Goal: Transaction & Acquisition: Purchase product/service

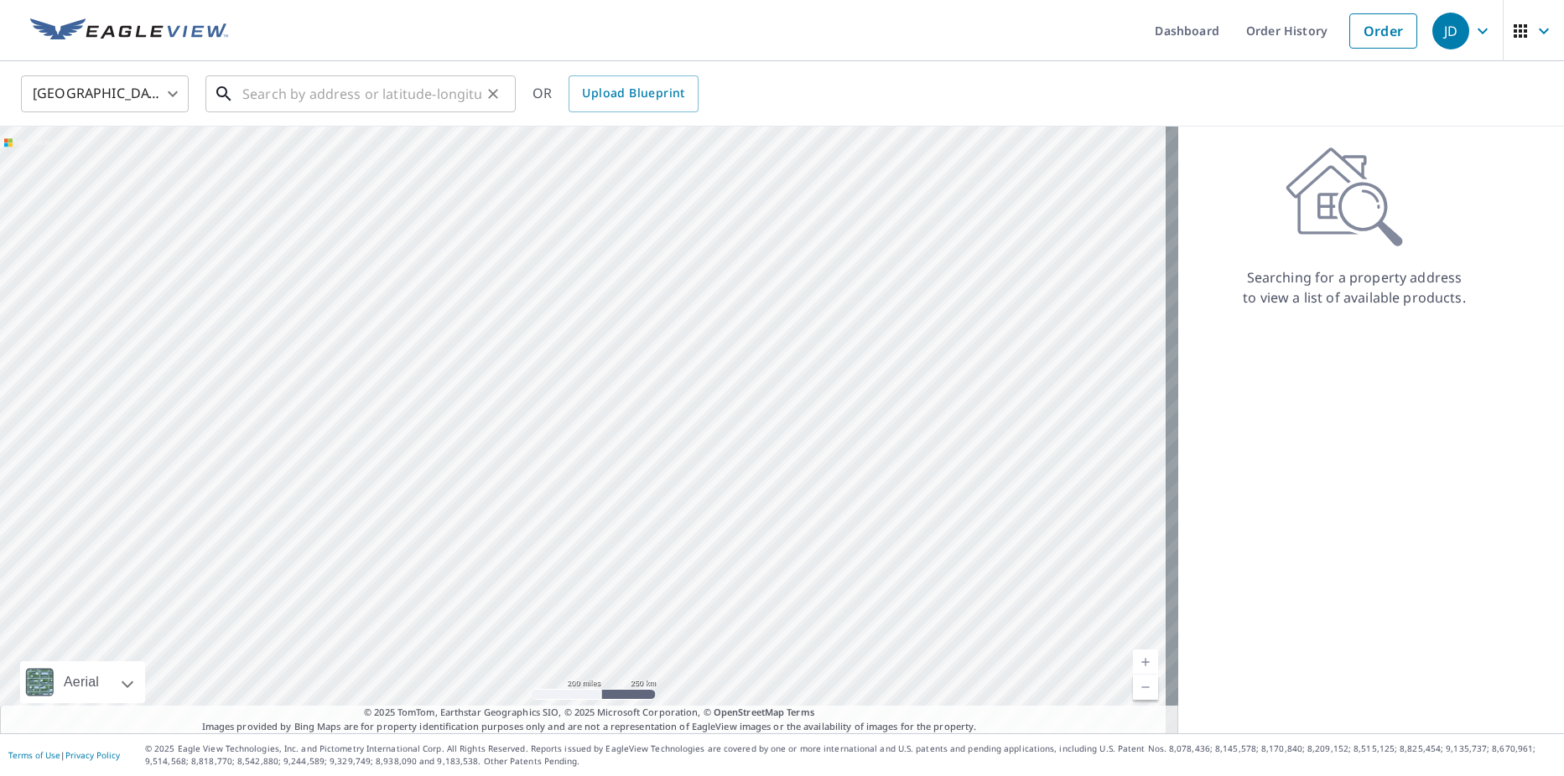
click at [303, 100] on input "text" at bounding box center [361, 93] width 239 height 47
paste input "[STREET_ADDRESS]"
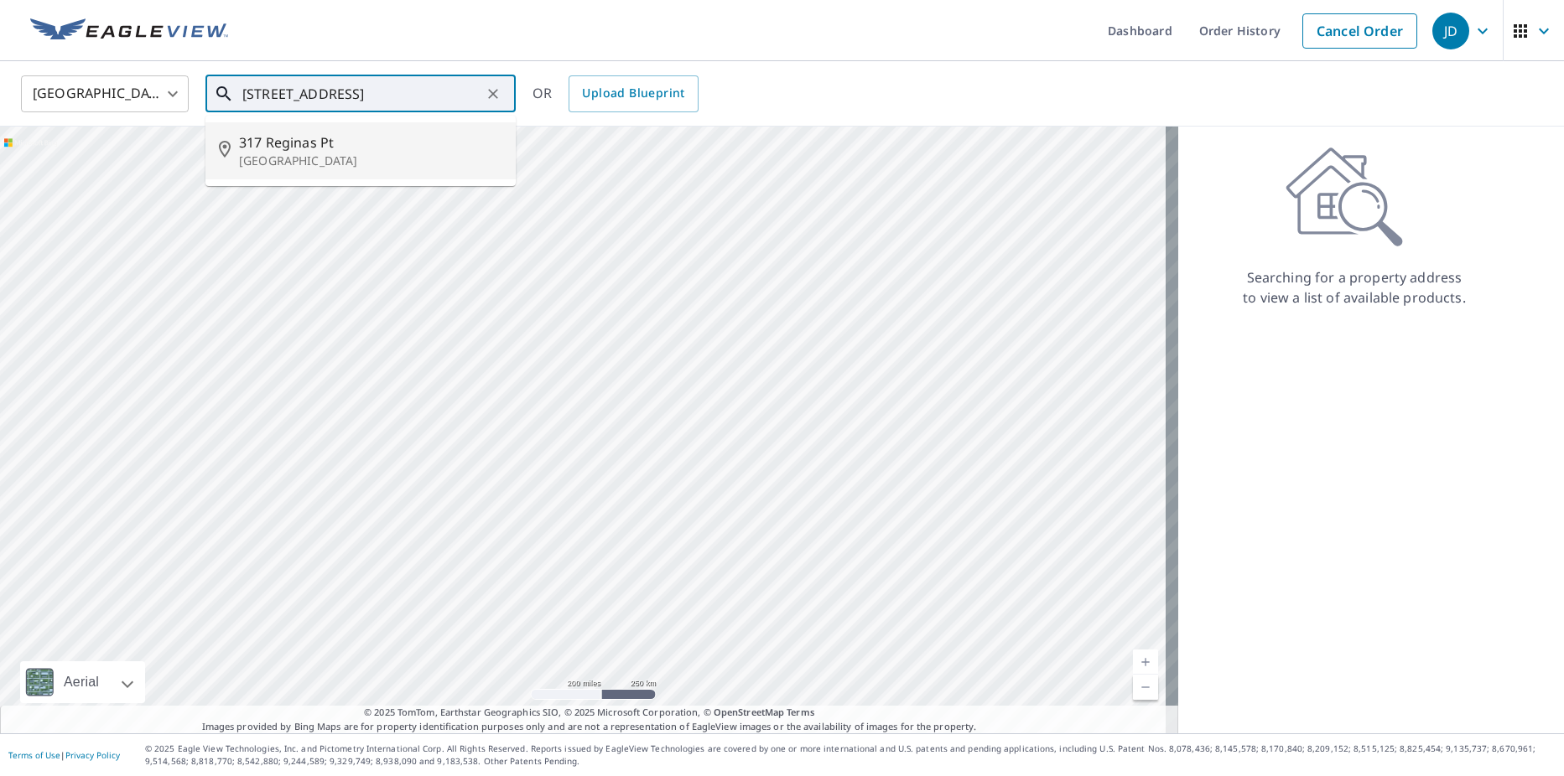
click at [430, 145] on span "317 Reginas Pt" at bounding box center [370, 142] width 263 height 20
type input "[STREET_ADDRESS]"
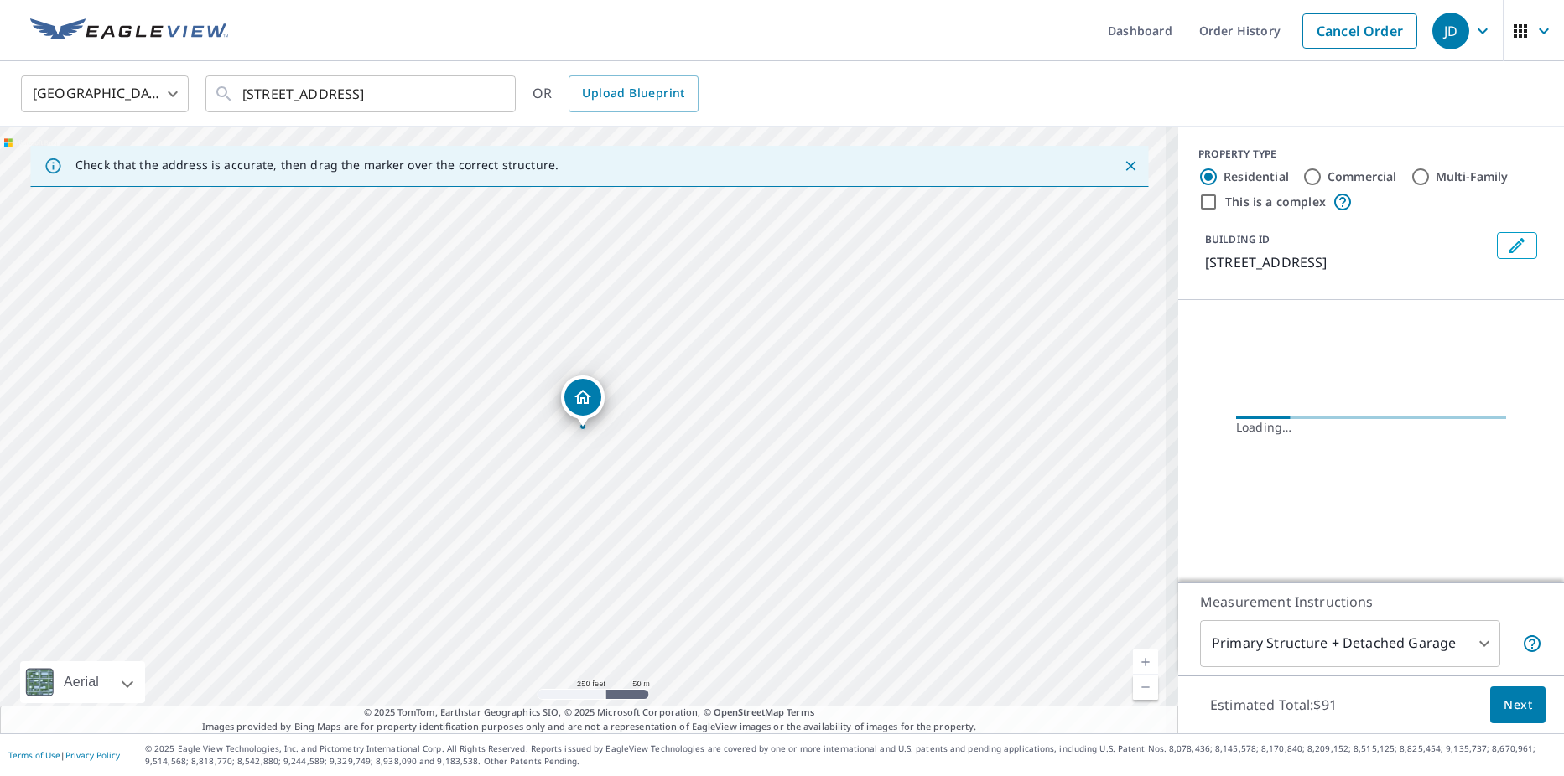
scroll to position [0, 0]
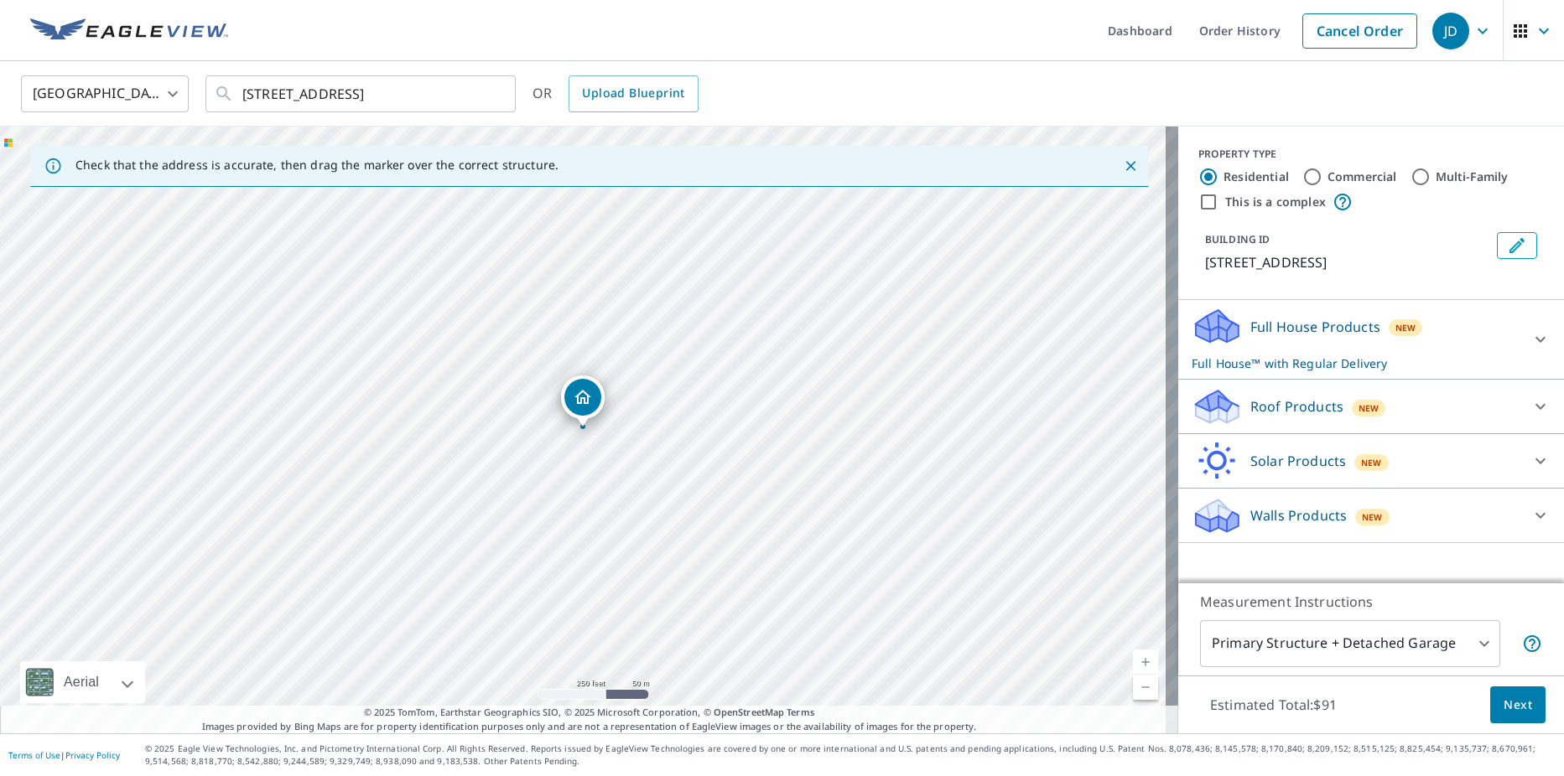
click at [1306, 413] on p "Roof Products" at bounding box center [1296, 407] width 93 height 20
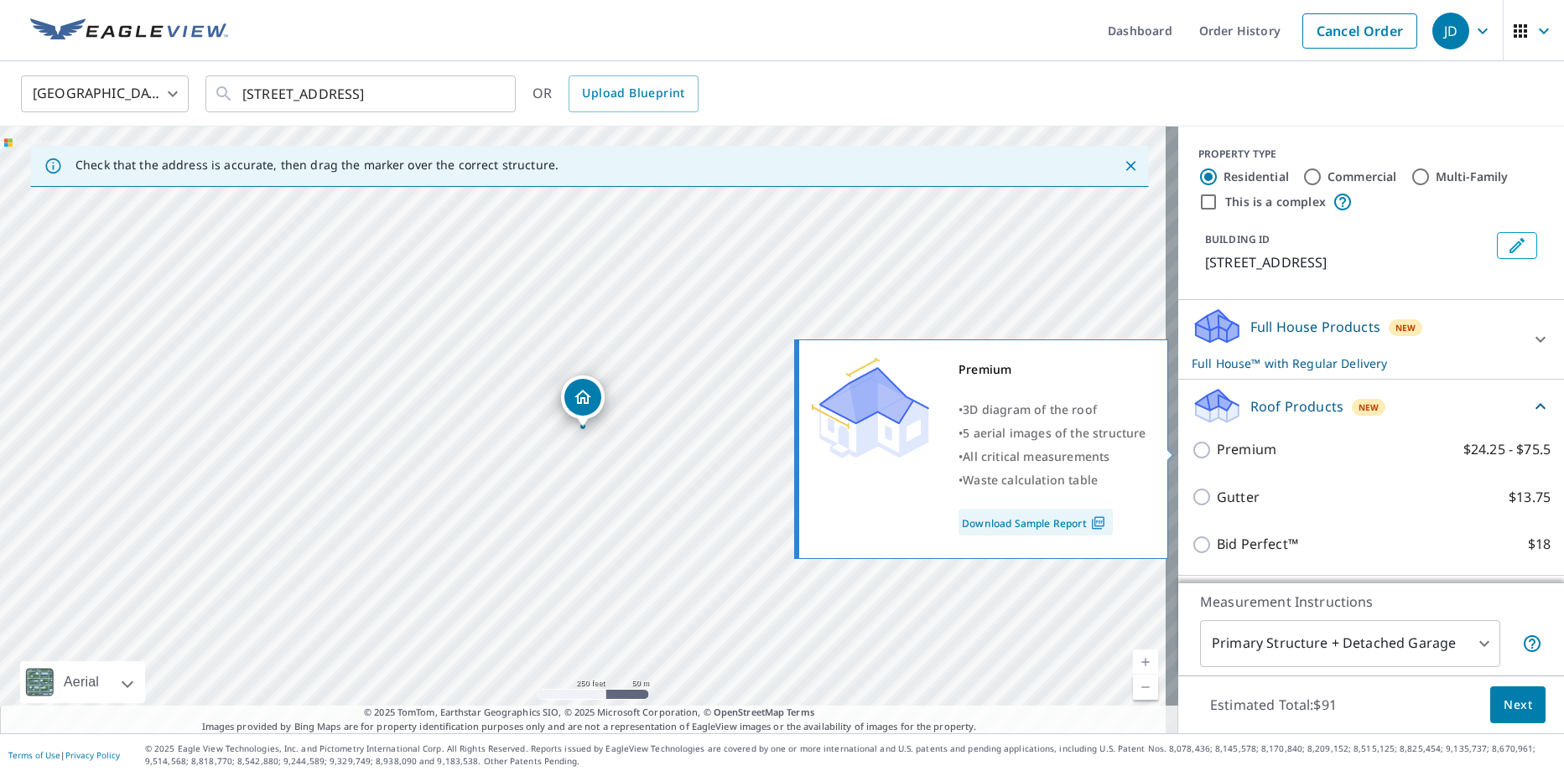
click at [1256, 456] on p "Premium" at bounding box center [1246, 449] width 60 height 21
click at [1216, 456] on input "Premium $24.25 - $75.5" at bounding box center [1203, 450] width 25 height 20
checkbox input "true"
checkbox input "false"
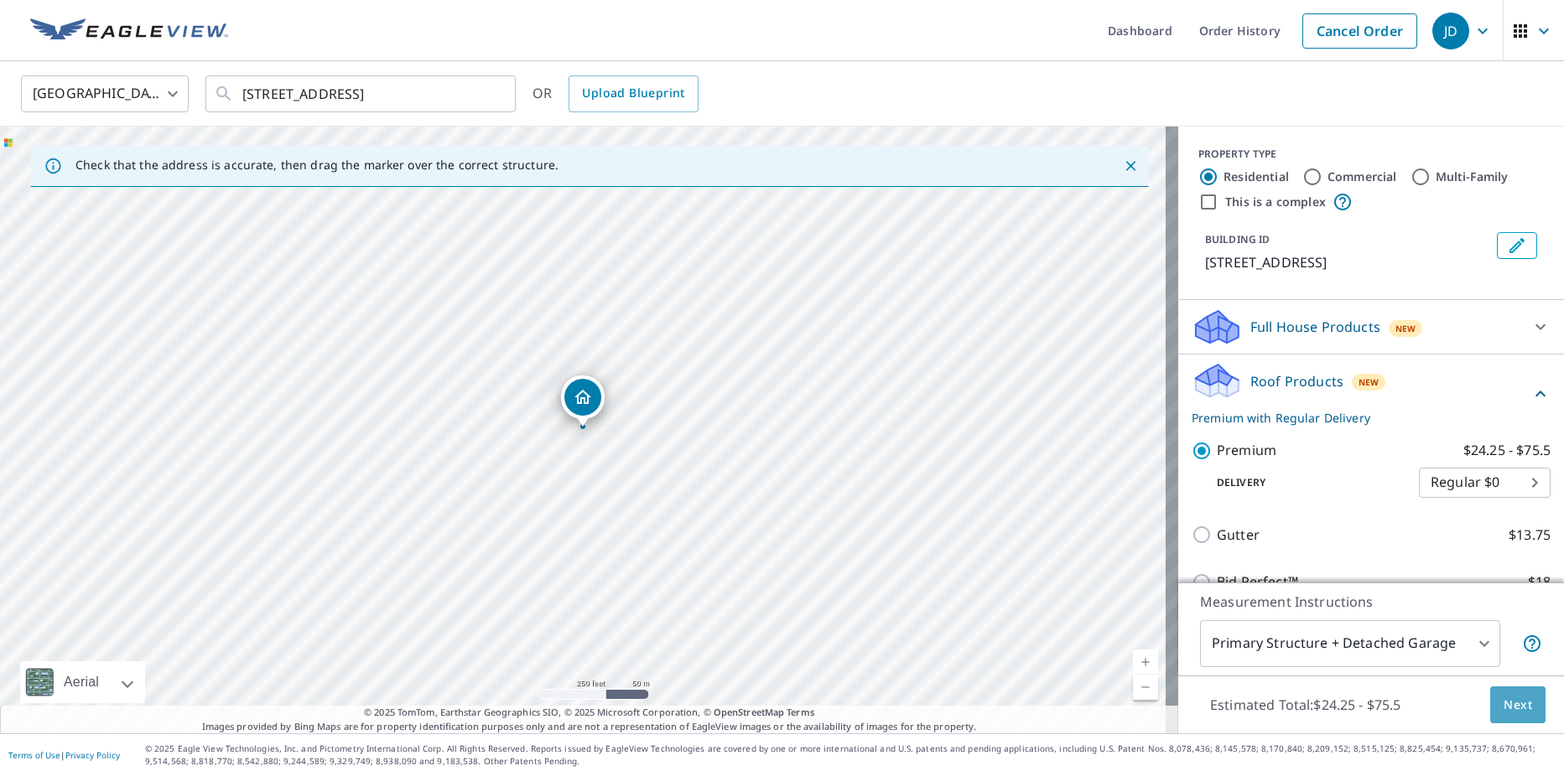
click at [1518, 715] on button "Next" at bounding box center [1517, 706] width 55 height 38
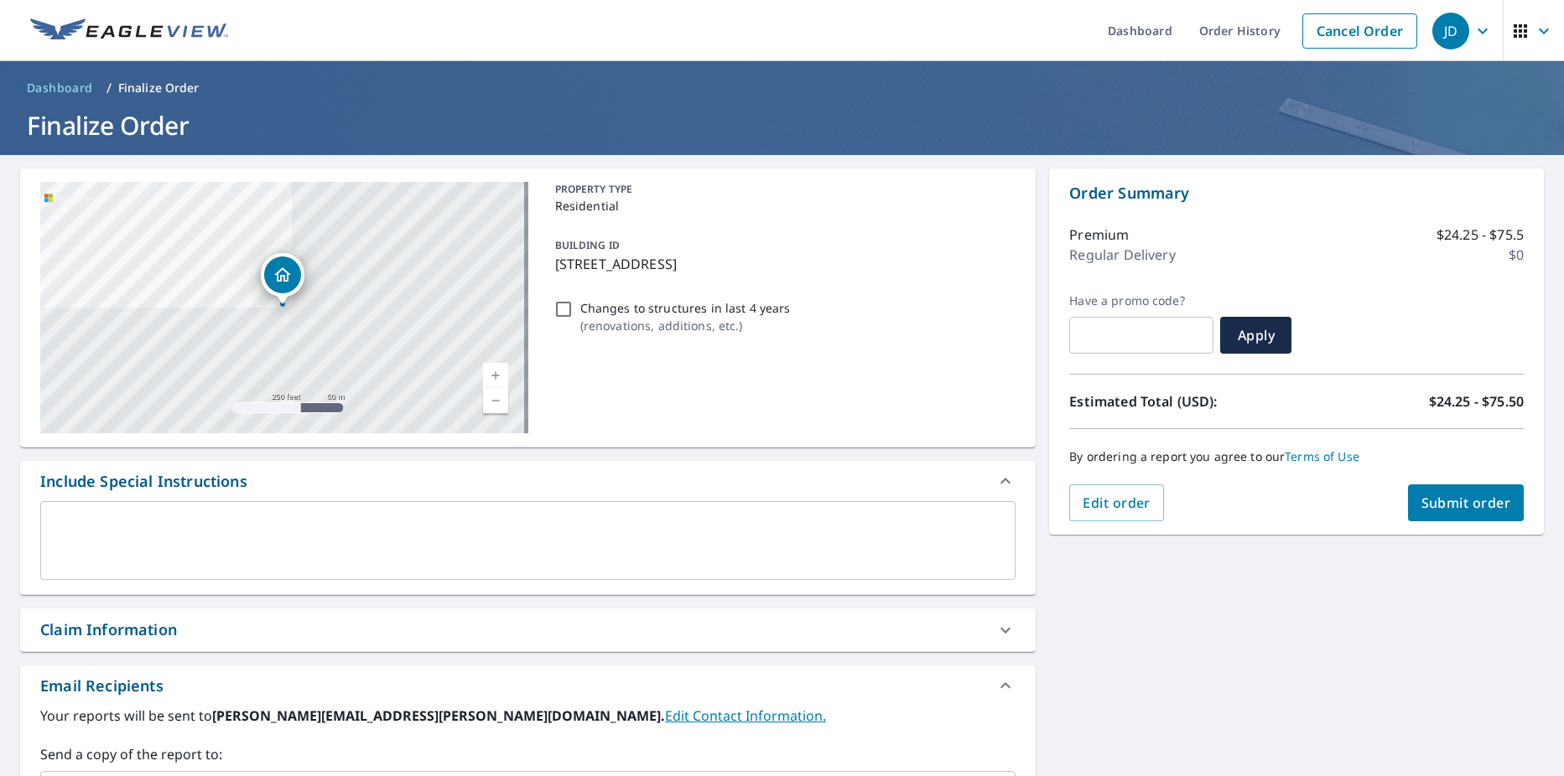
click at [1474, 493] on button "Submit order" at bounding box center [1466, 503] width 117 height 37
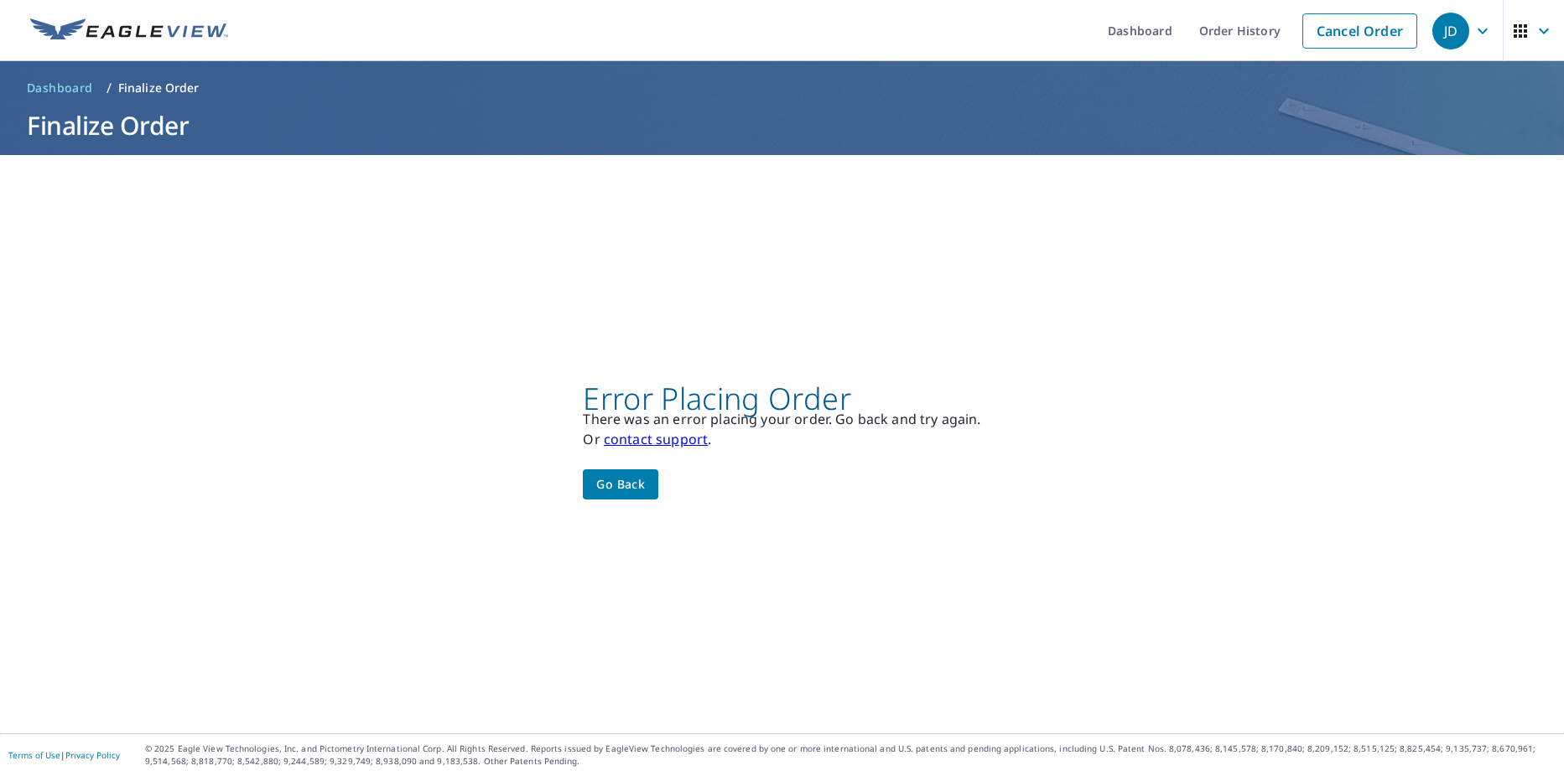
click at [618, 472] on button "Go back" at bounding box center [620, 484] width 75 height 31
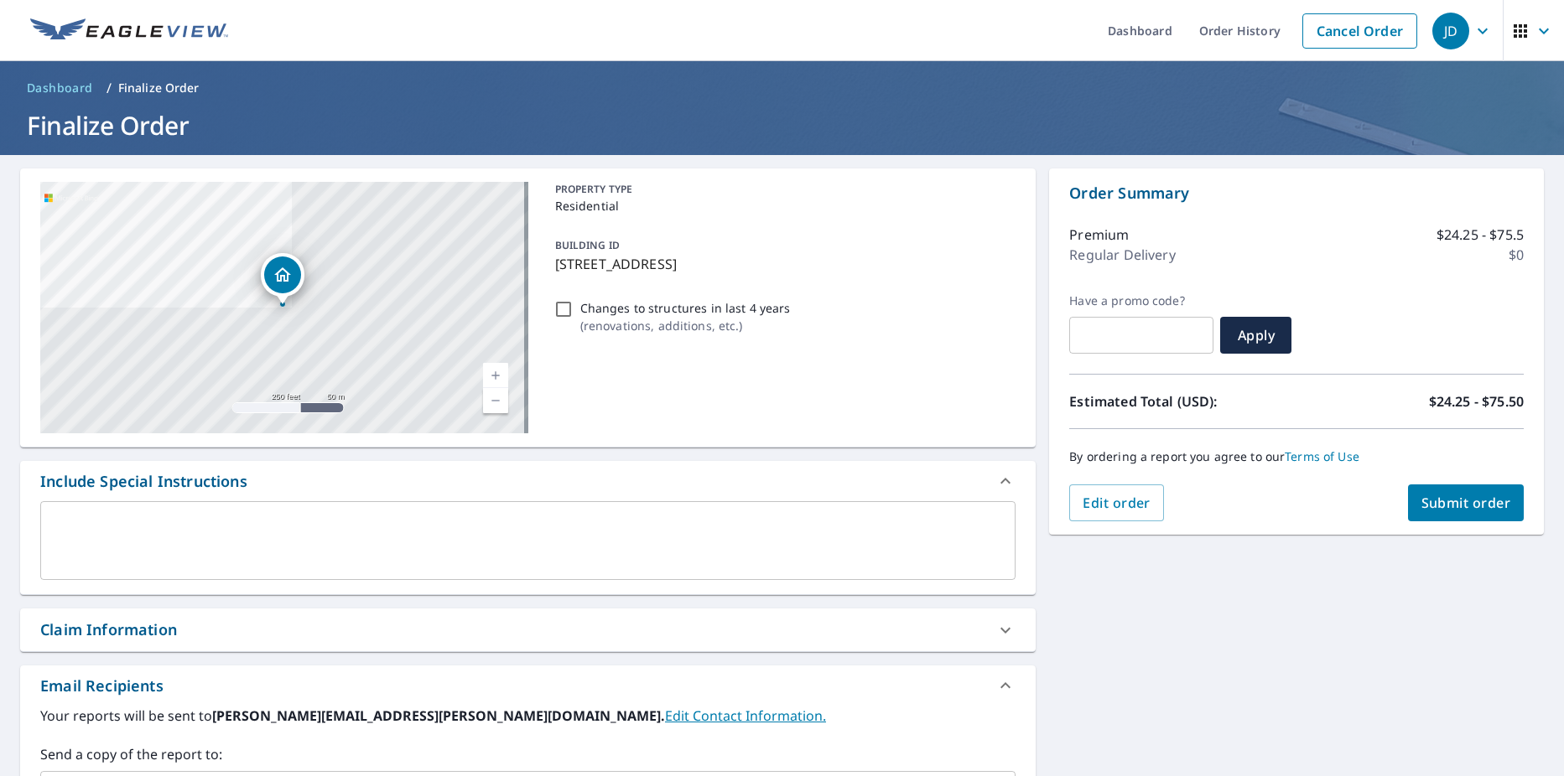
click at [1465, 500] on span "Submit order" at bounding box center [1466, 503] width 90 height 18
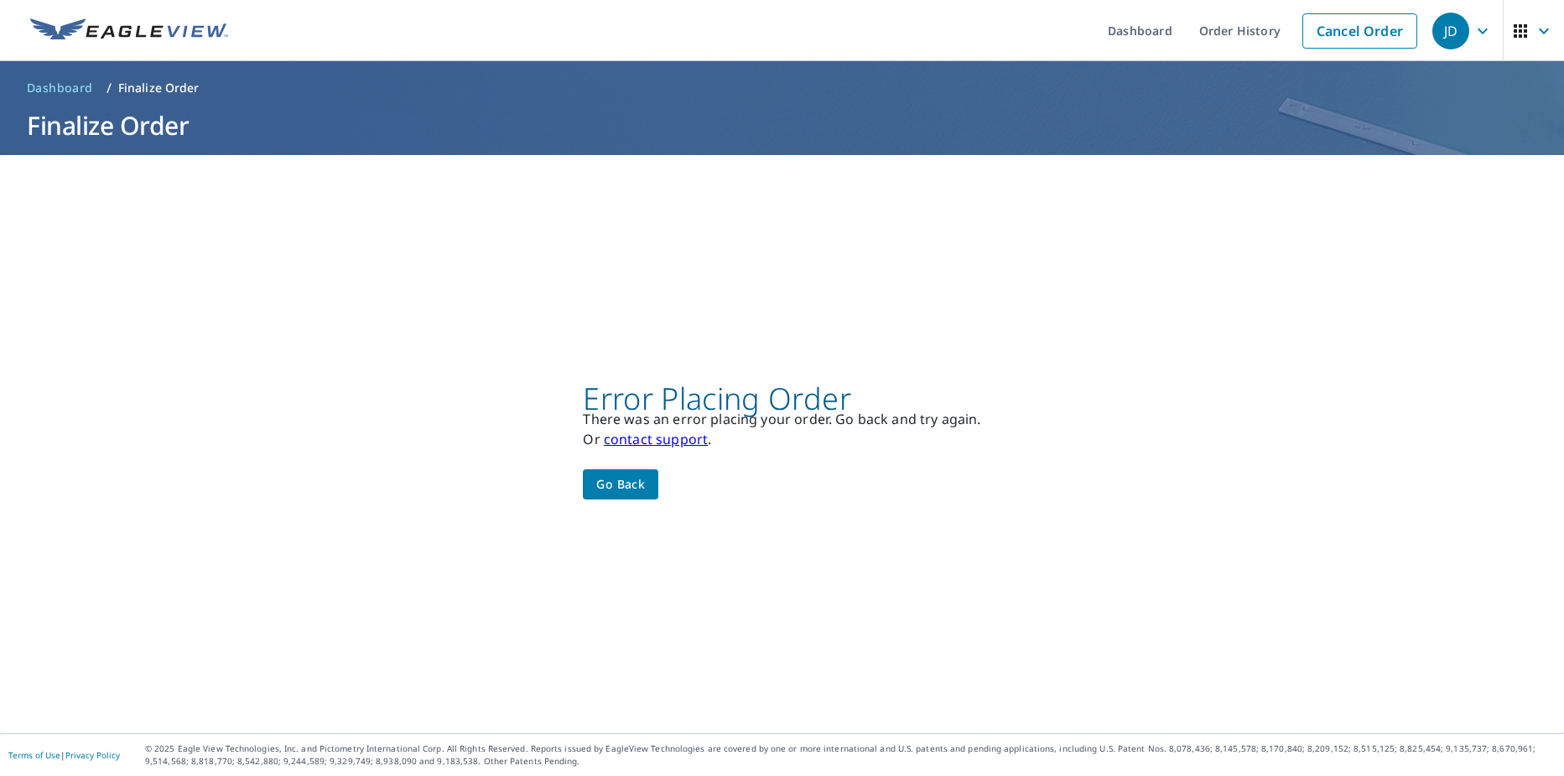
click at [605, 477] on span "Go back" at bounding box center [620, 484] width 49 height 21
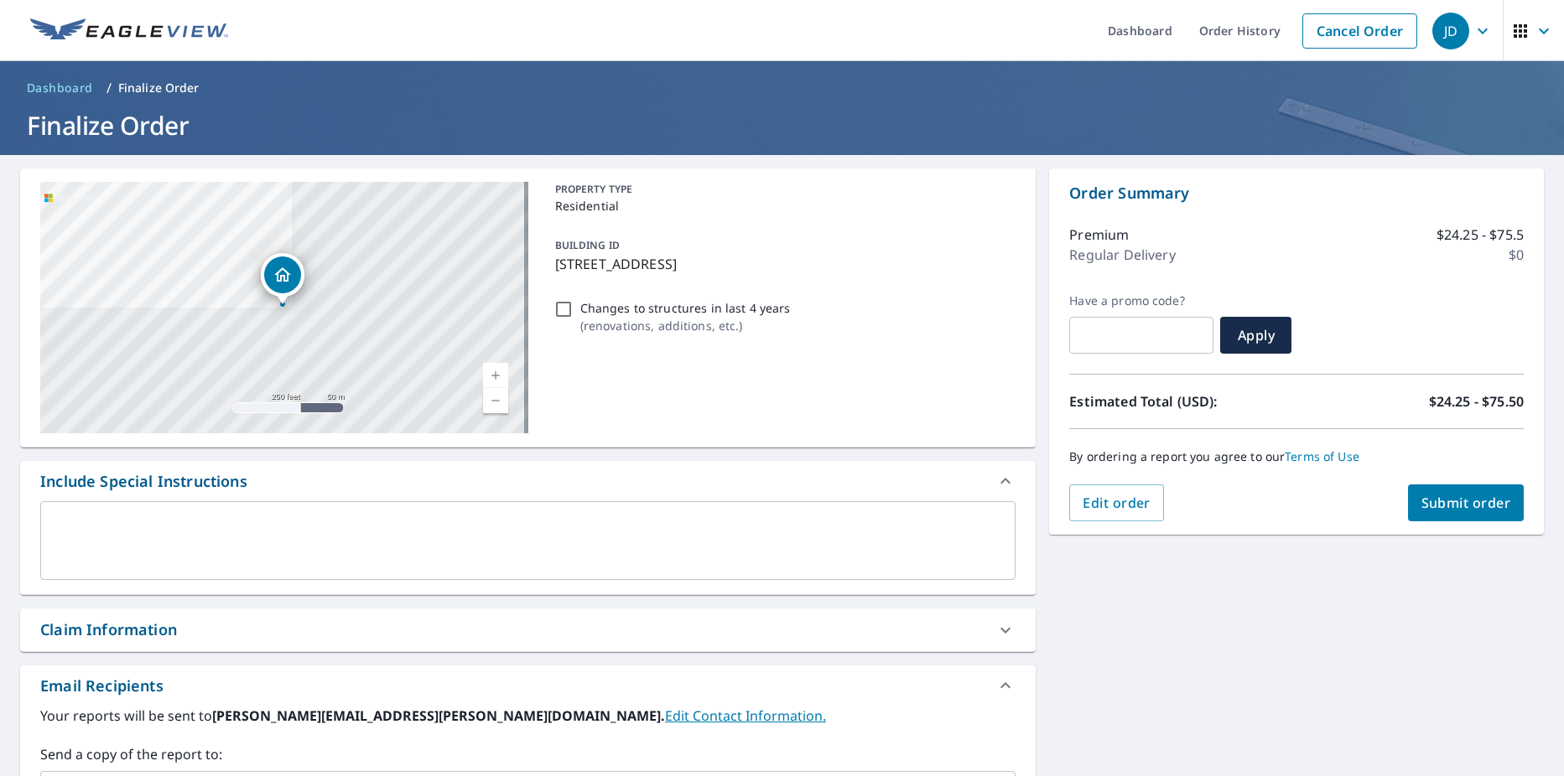
click at [1424, 497] on span "Submit order" at bounding box center [1466, 503] width 90 height 18
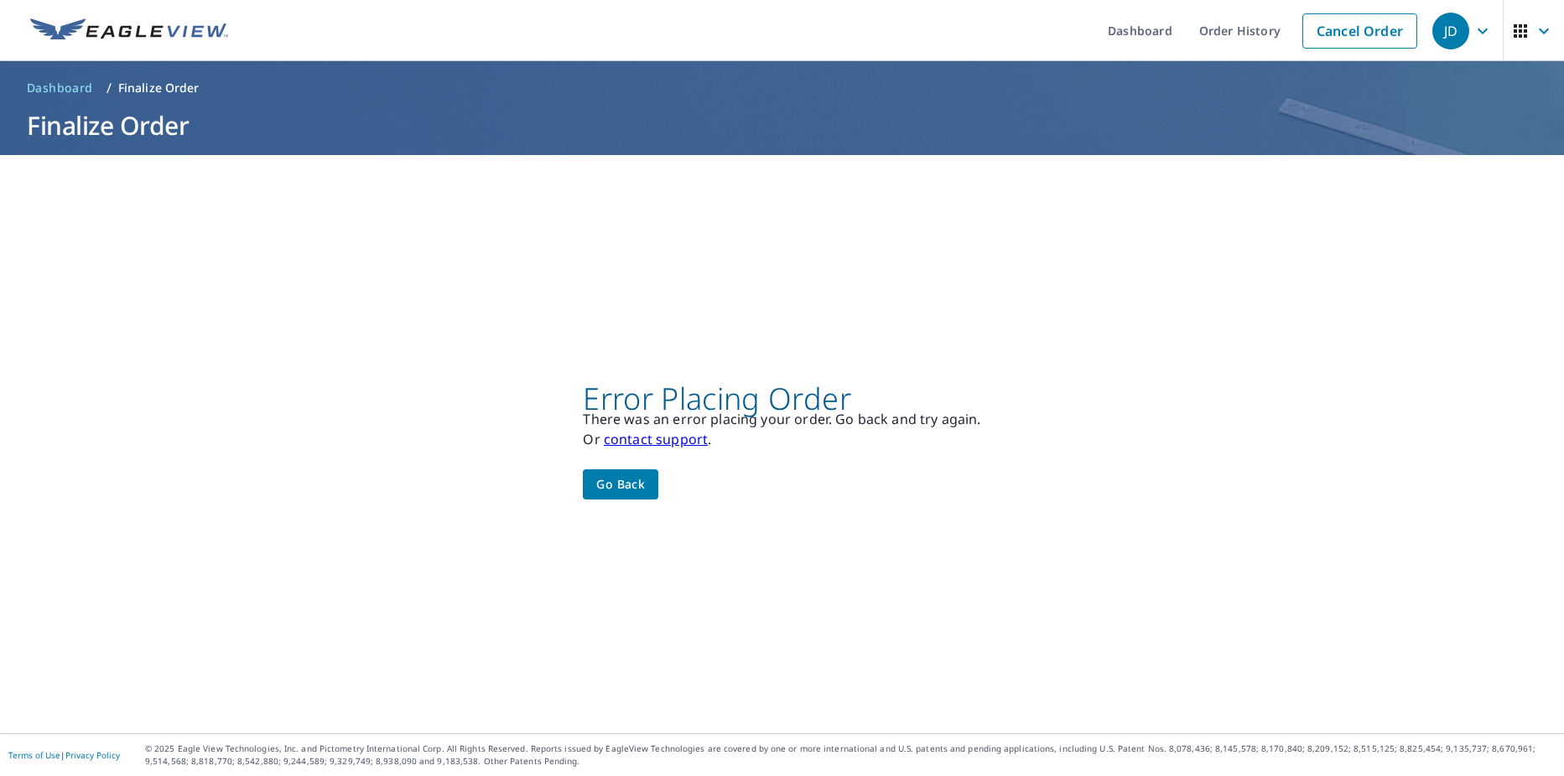
click at [630, 479] on span "Go back" at bounding box center [620, 484] width 49 height 21
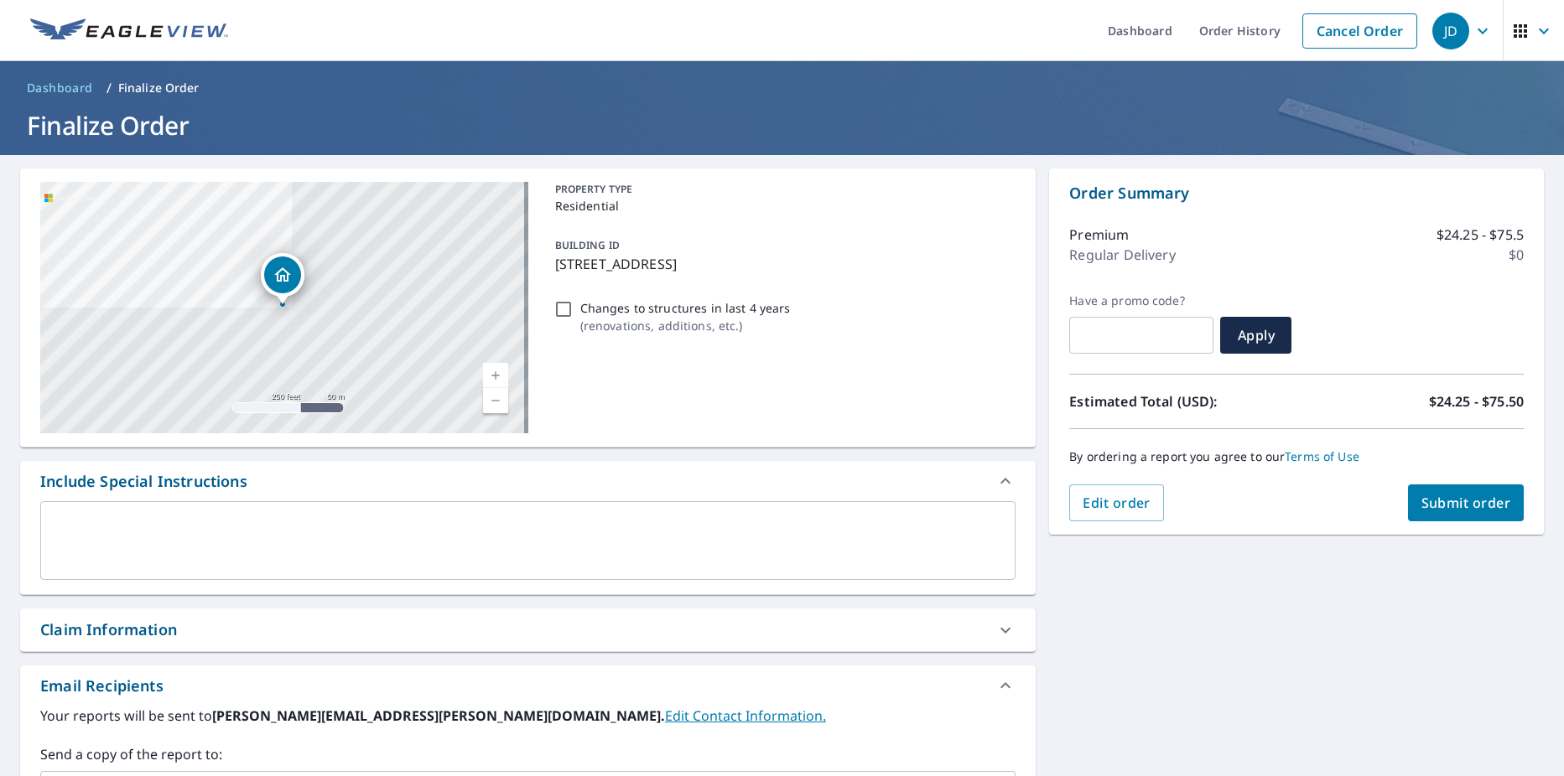
click at [1465, 501] on span "Submit order" at bounding box center [1466, 503] width 90 height 18
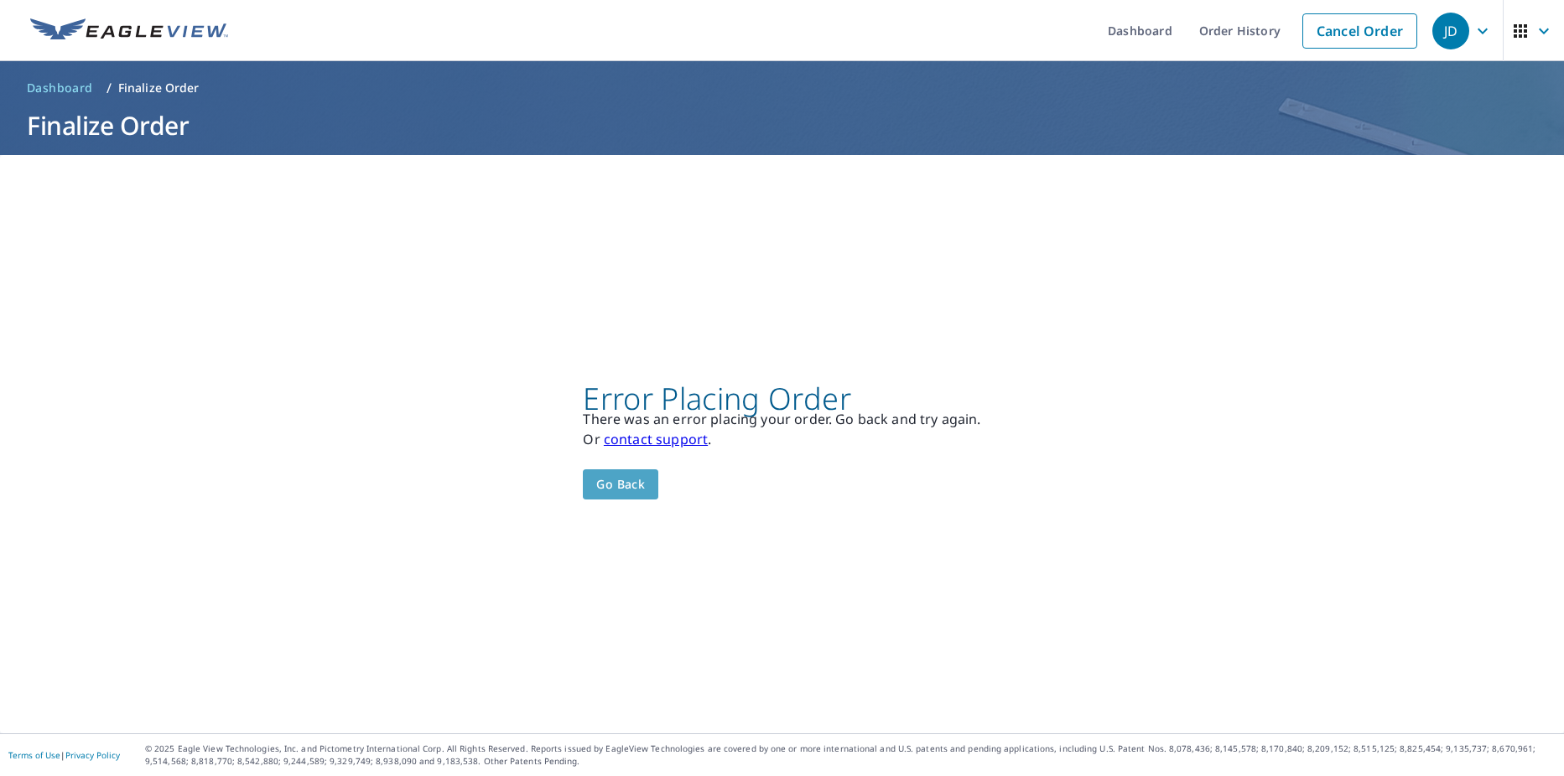
click at [624, 471] on button "Go back" at bounding box center [620, 484] width 75 height 31
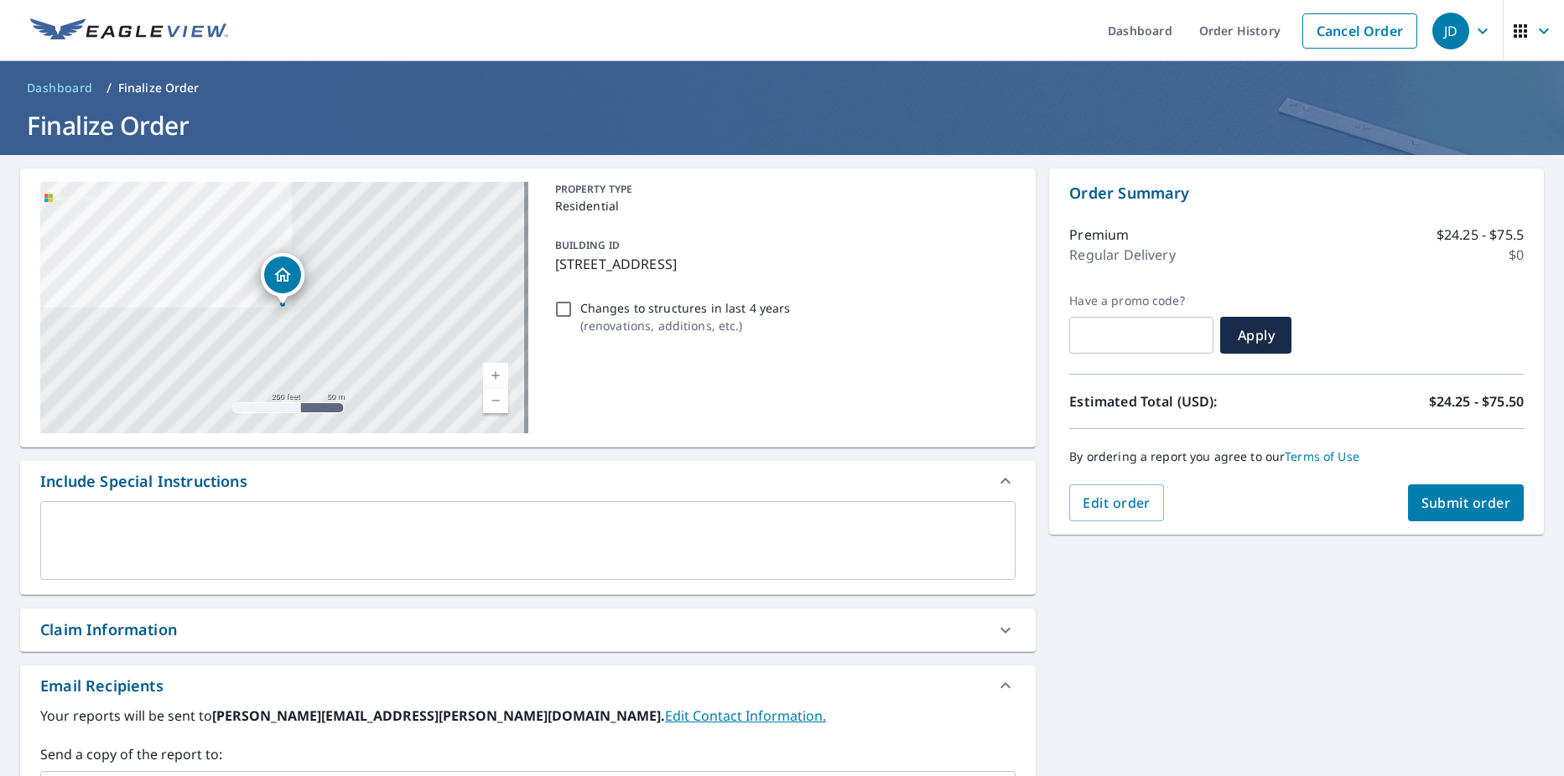
click at [1421, 527] on div "Order Summary Premium $24.25 - $75.5 Regular Delivery $0 Have a promo code? ​ A…" at bounding box center [1296, 352] width 495 height 366
click at [1425, 508] on span "Submit order" at bounding box center [1466, 503] width 90 height 18
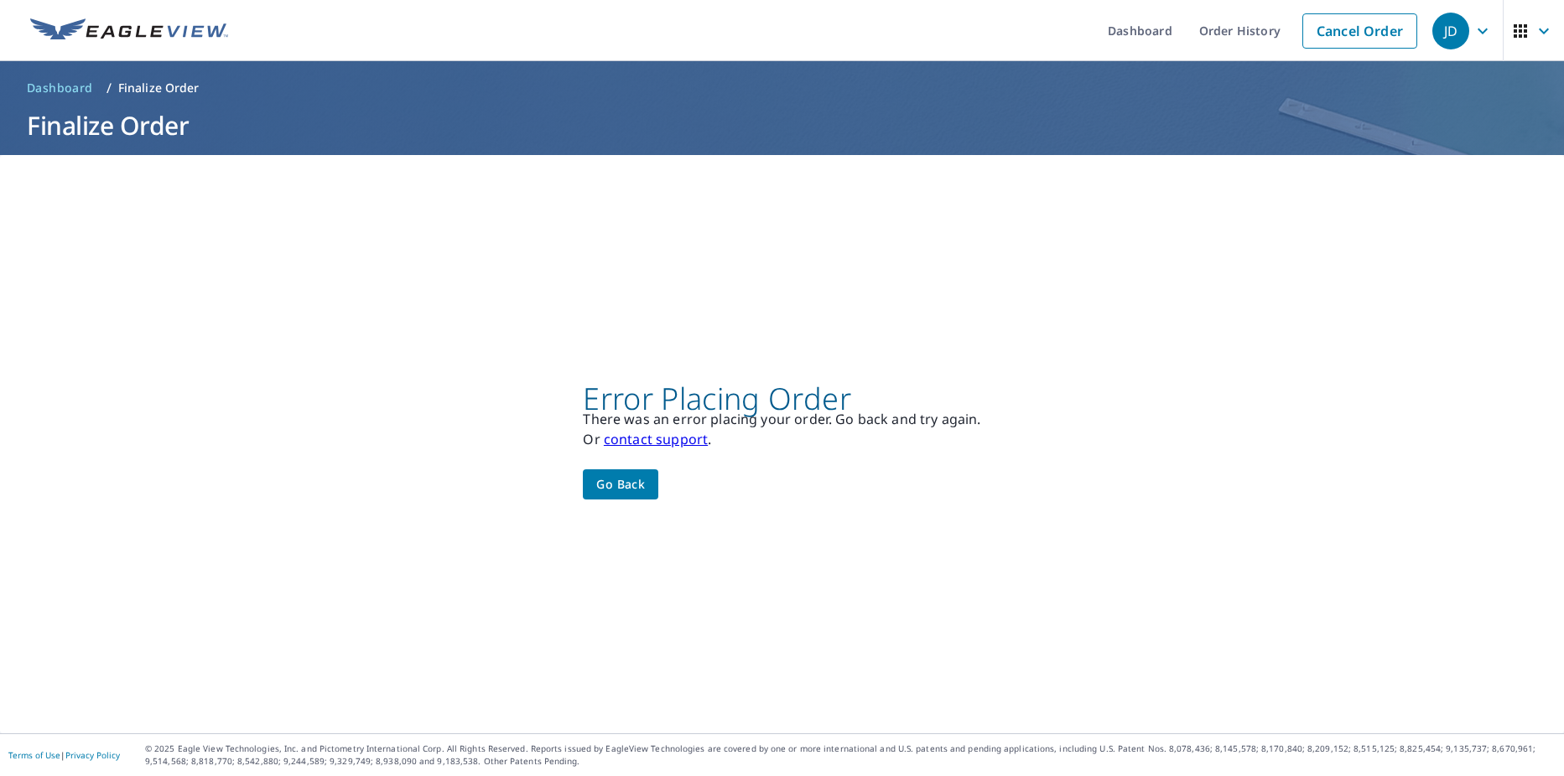
click at [646, 474] on button "Go back" at bounding box center [620, 484] width 75 height 31
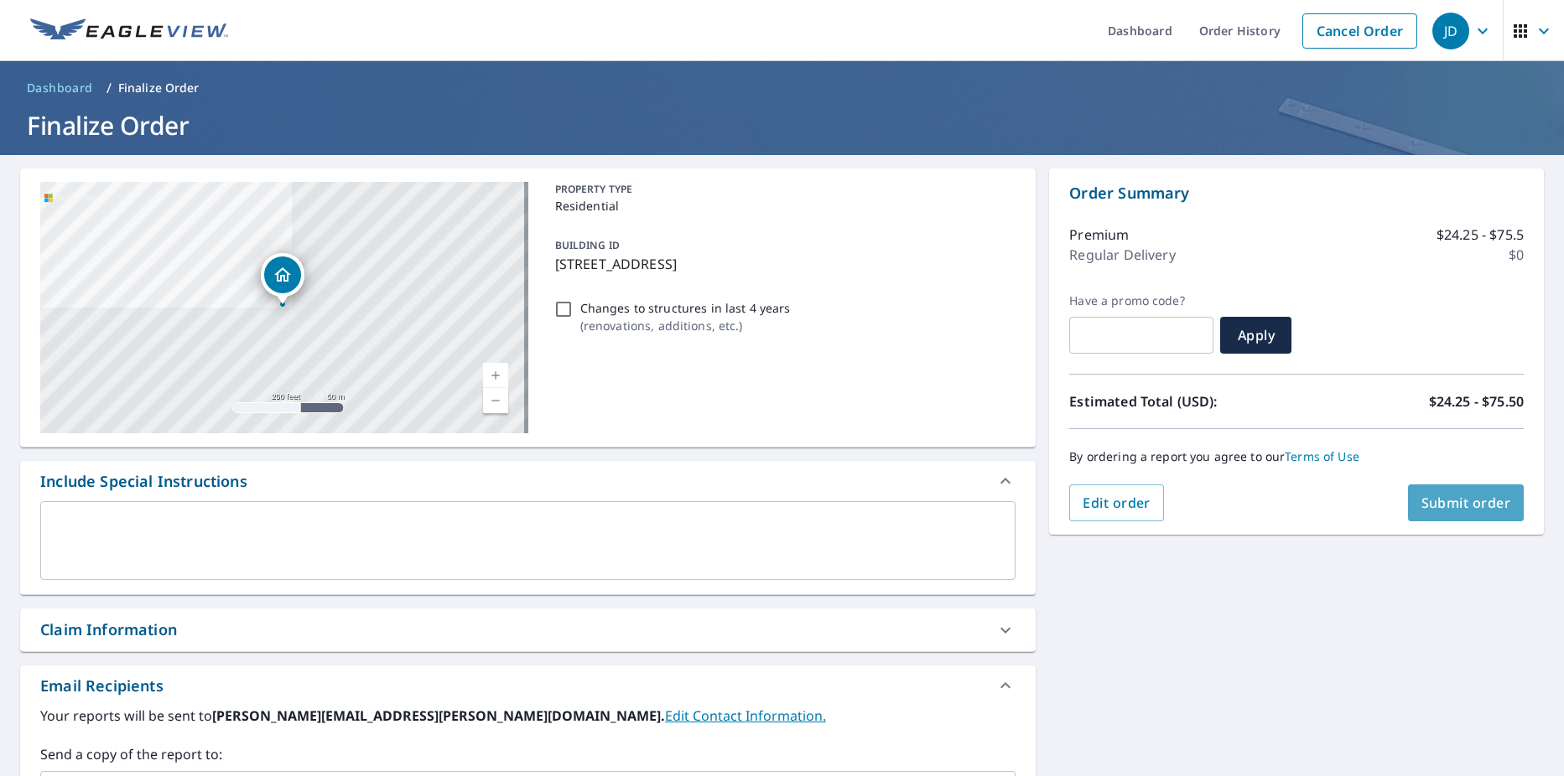
click at [1463, 502] on span "Submit order" at bounding box center [1466, 503] width 90 height 18
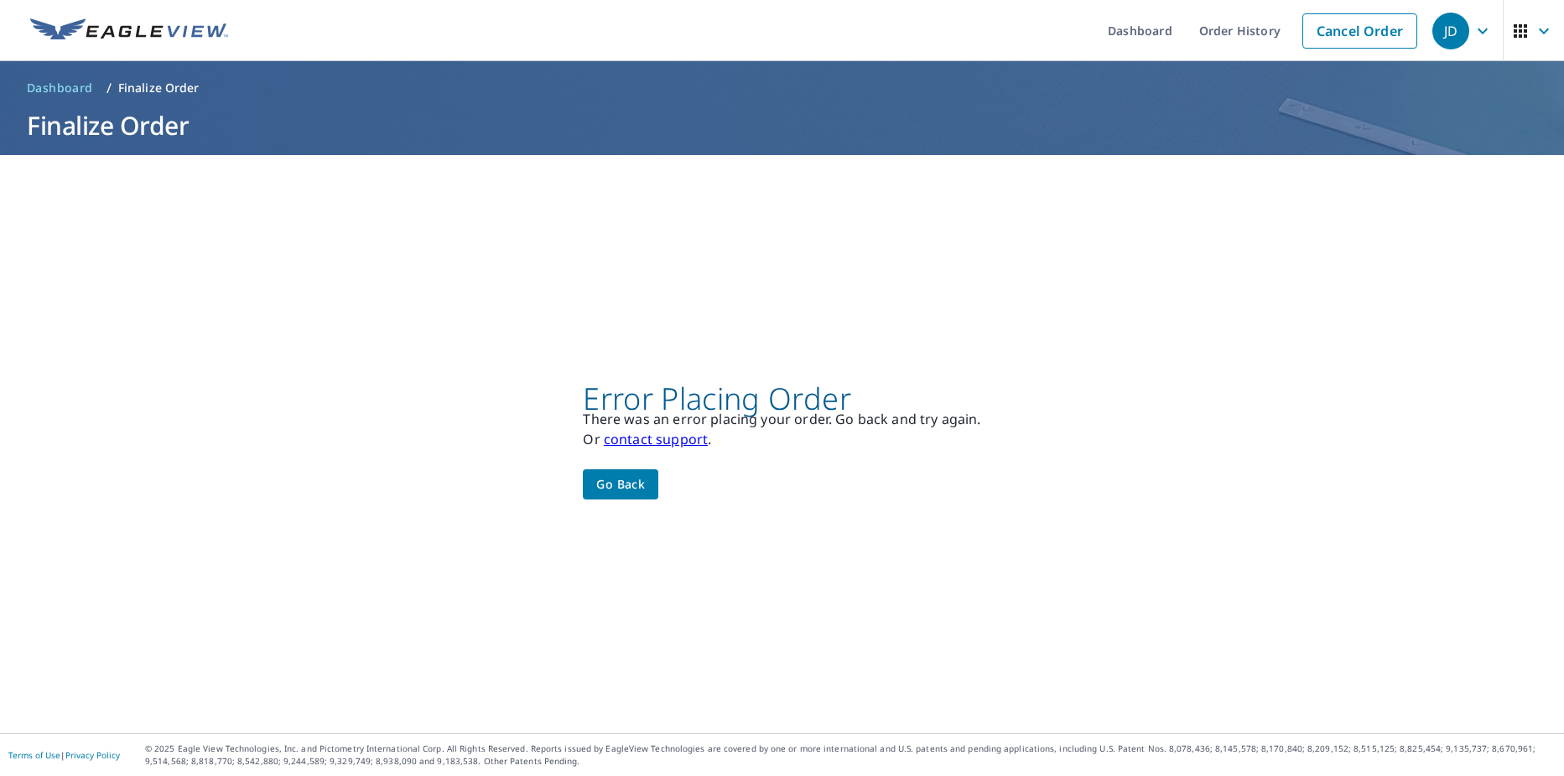
click at [597, 493] on span "Go back" at bounding box center [620, 484] width 49 height 21
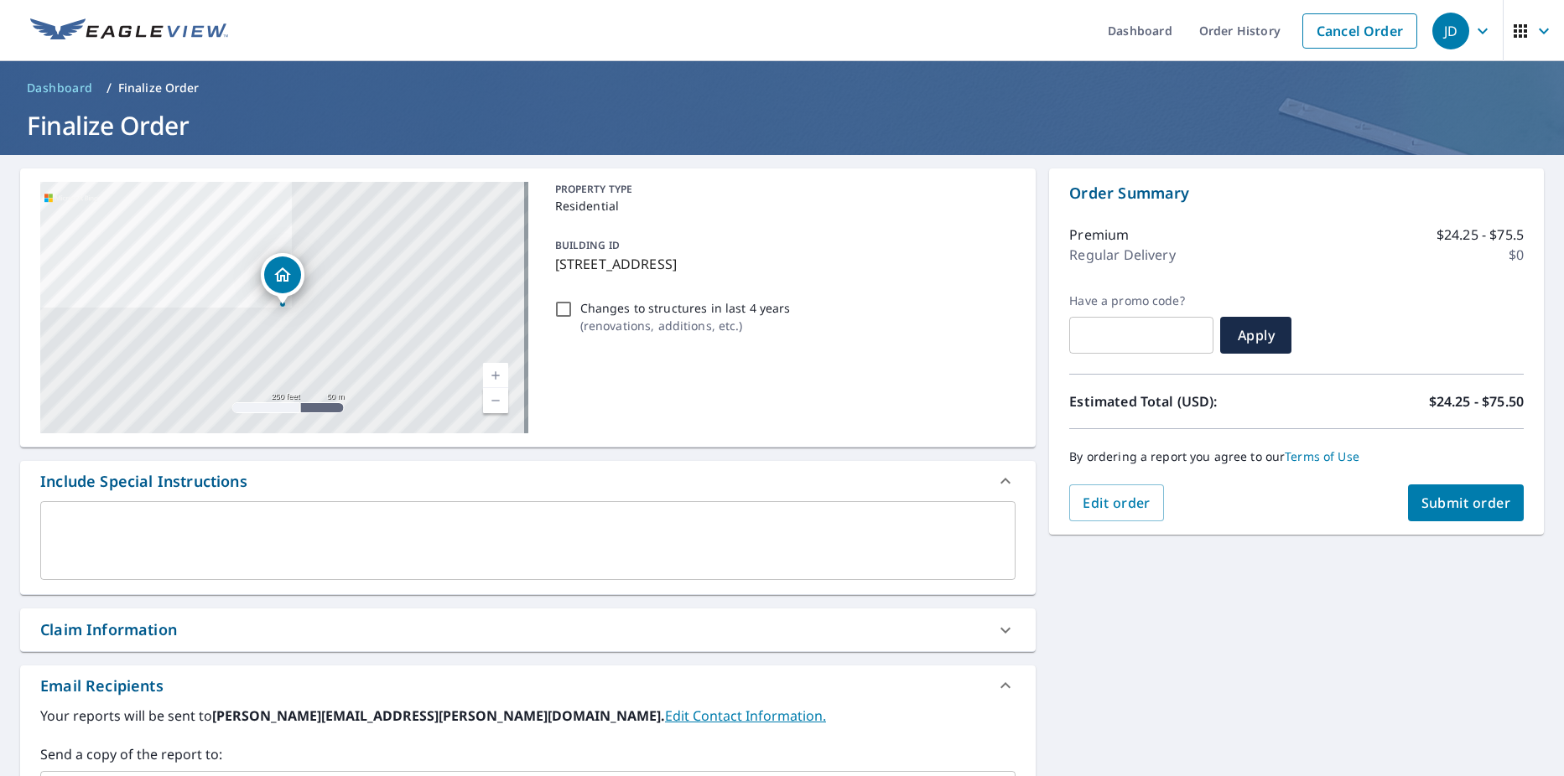
click at [1449, 505] on span "Submit order" at bounding box center [1466, 503] width 90 height 18
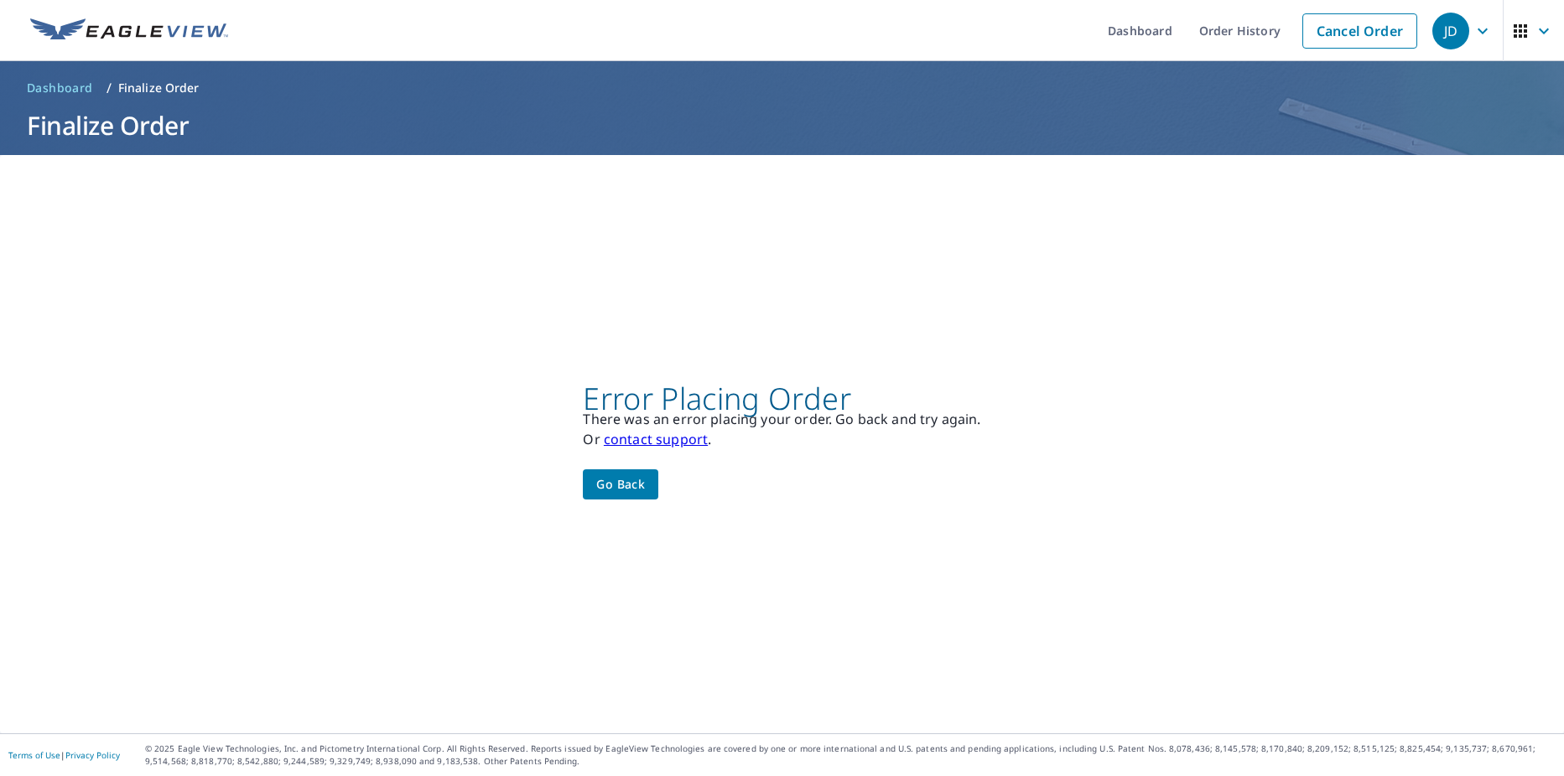
click at [627, 494] on span "Go back" at bounding box center [620, 484] width 49 height 21
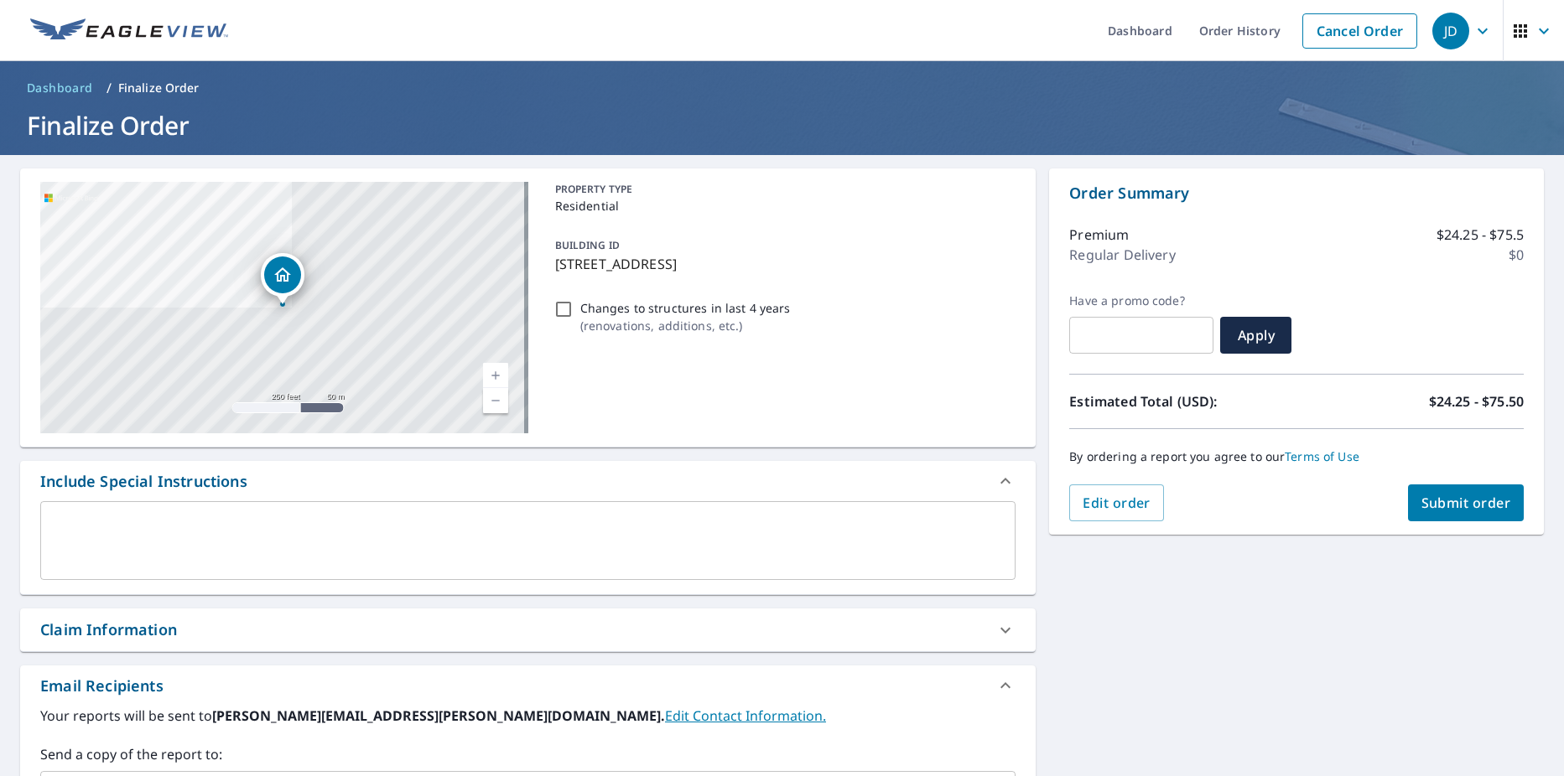
click at [1467, 521] on button "Submit order" at bounding box center [1466, 503] width 117 height 37
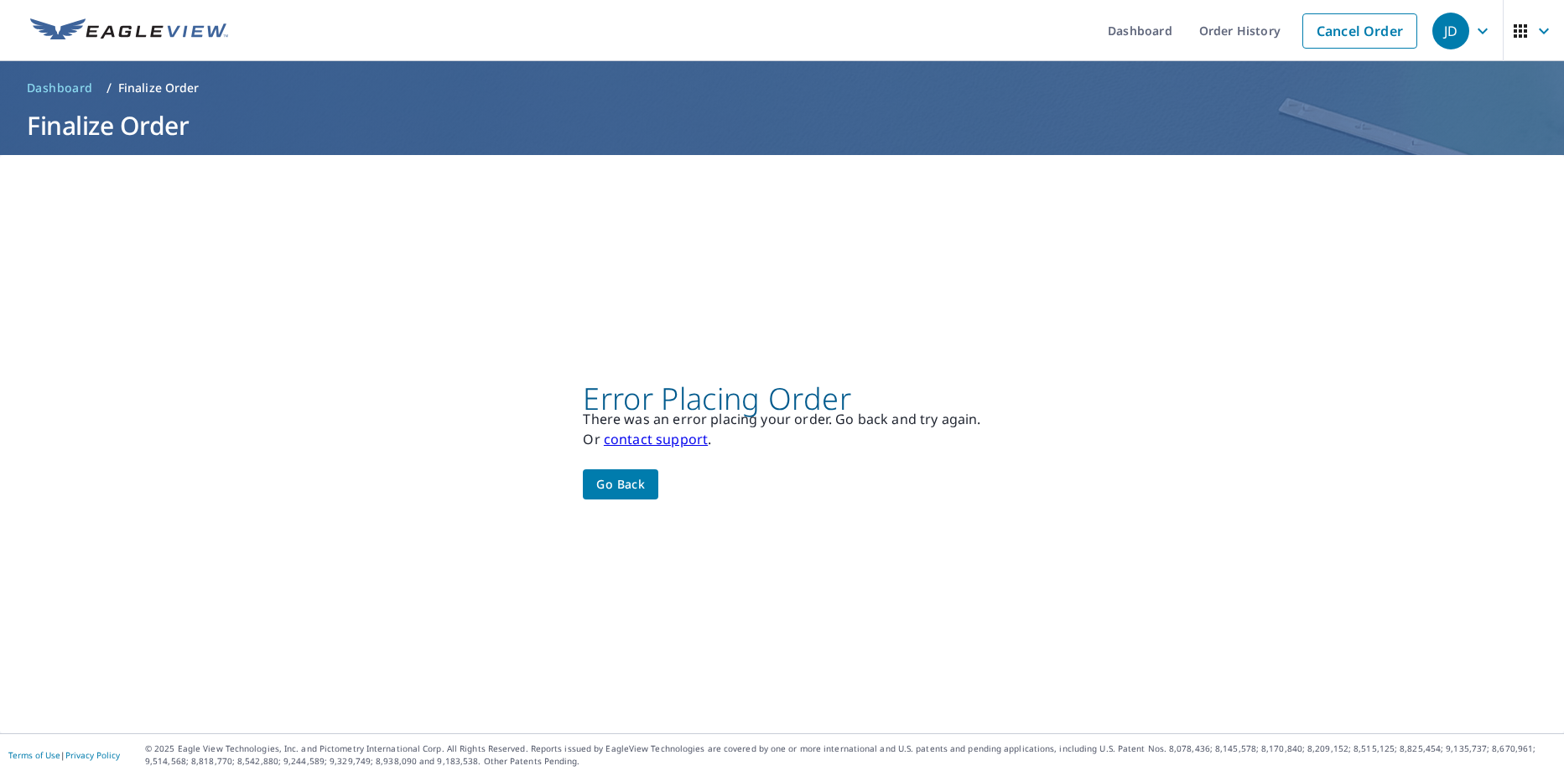
click at [594, 486] on button "Go back" at bounding box center [620, 484] width 75 height 31
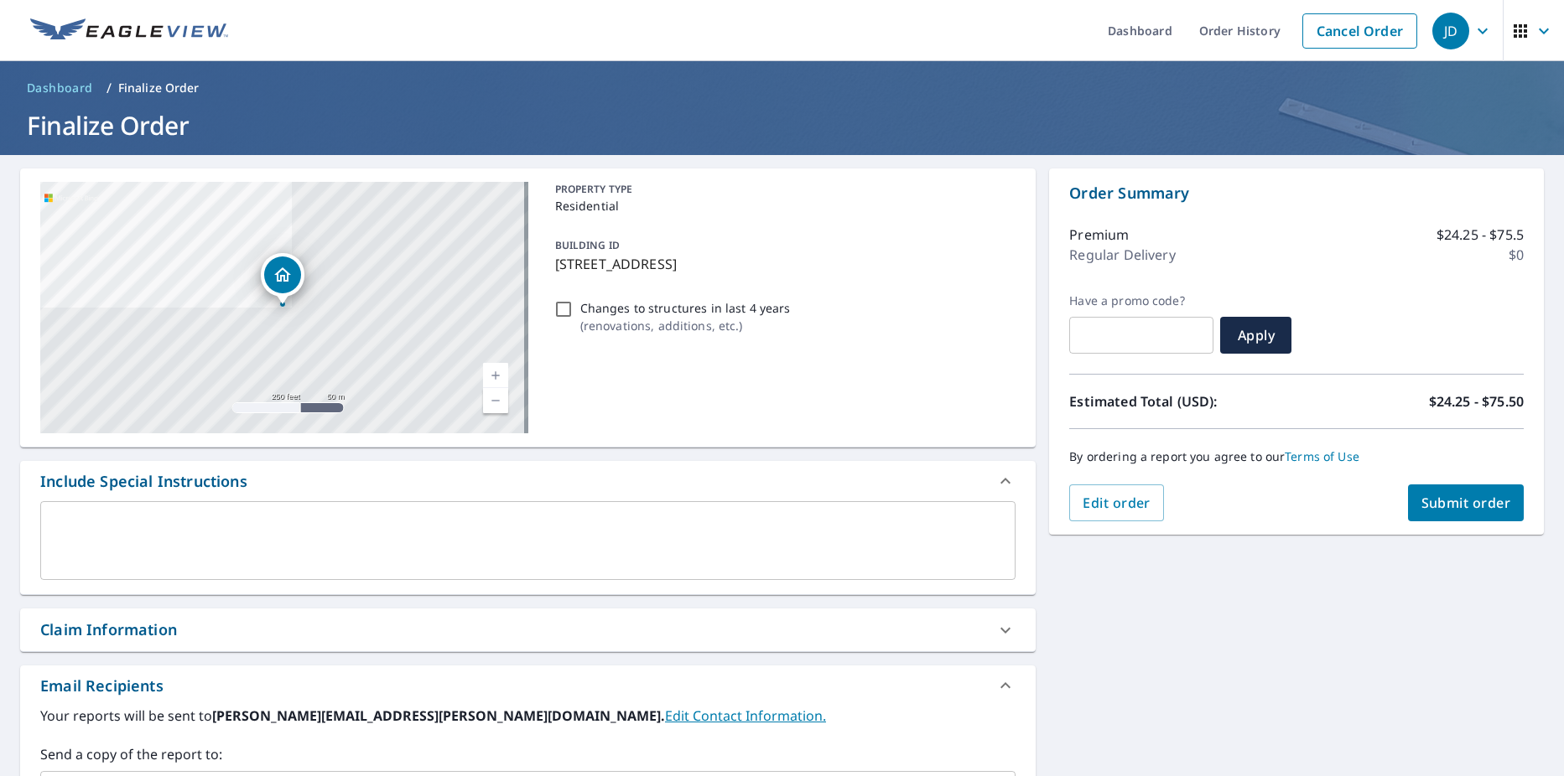
click at [1432, 532] on div "Order Summary Premium $24.25 - $75.5 Regular Delivery $0 Have a promo code? ​ A…" at bounding box center [1296, 352] width 495 height 366
click at [1444, 512] on button "Submit order" at bounding box center [1466, 503] width 117 height 37
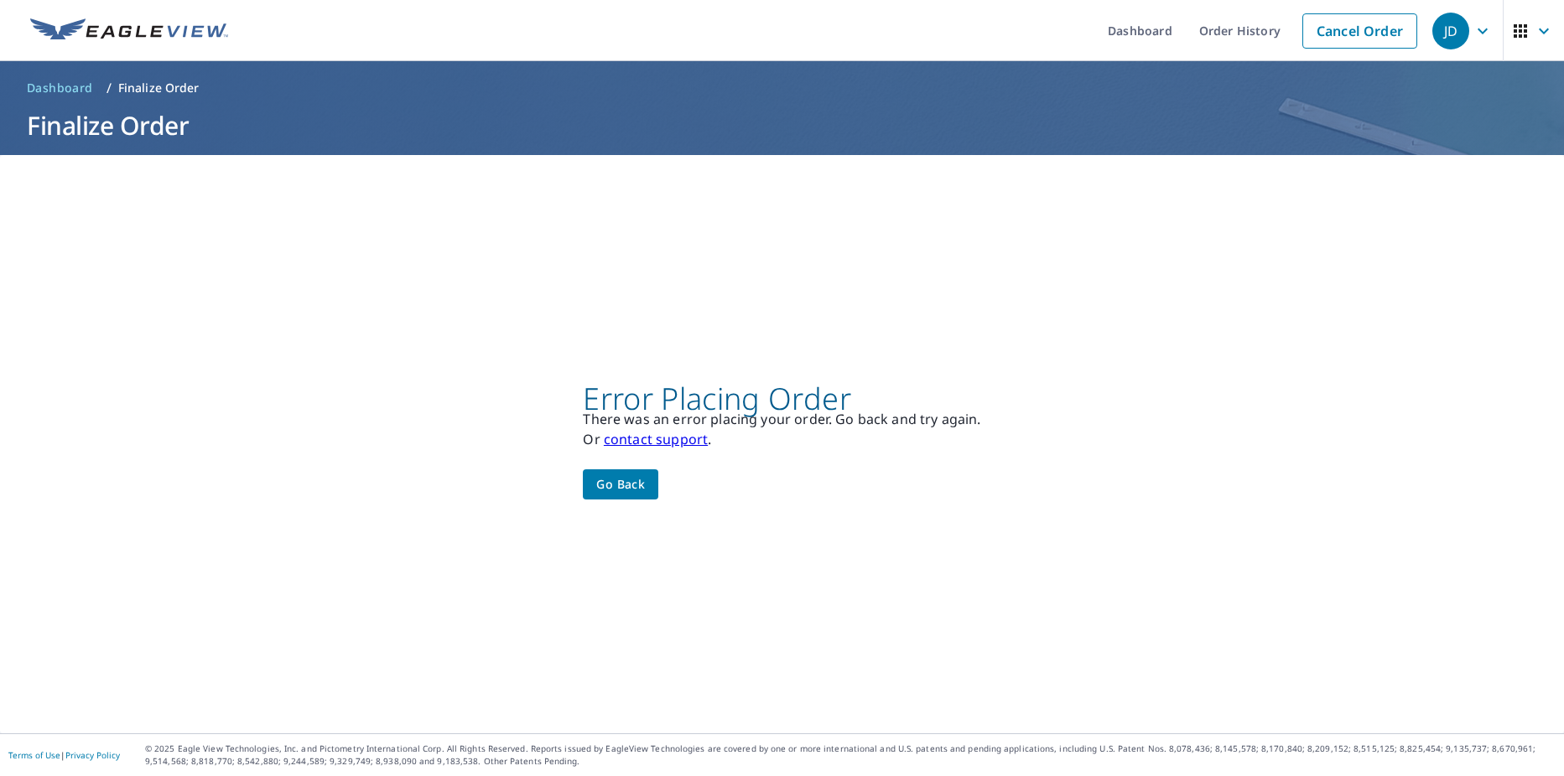
click at [607, 507] on div "Error Placing Order There was an error placing your order. Go back and try agai…" at bounding box center [782, 444] width 1564 height 578
click at [624, 493] on span "Go back" at bounding box center [620, 484] width 49 height 21
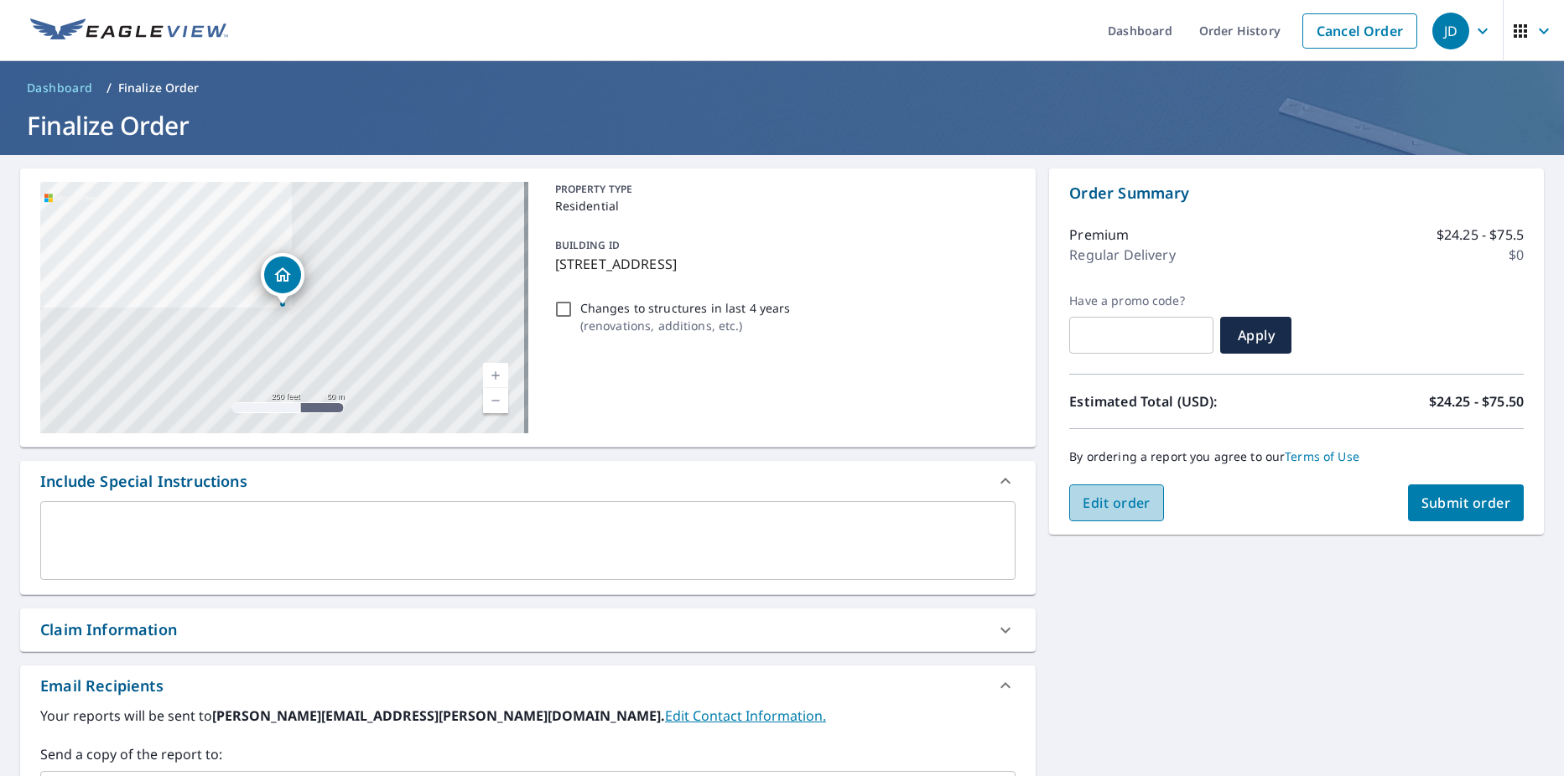
click at [1082, 506] on span "Edit order" at bounding box center [1116, 503] width 68 height 18
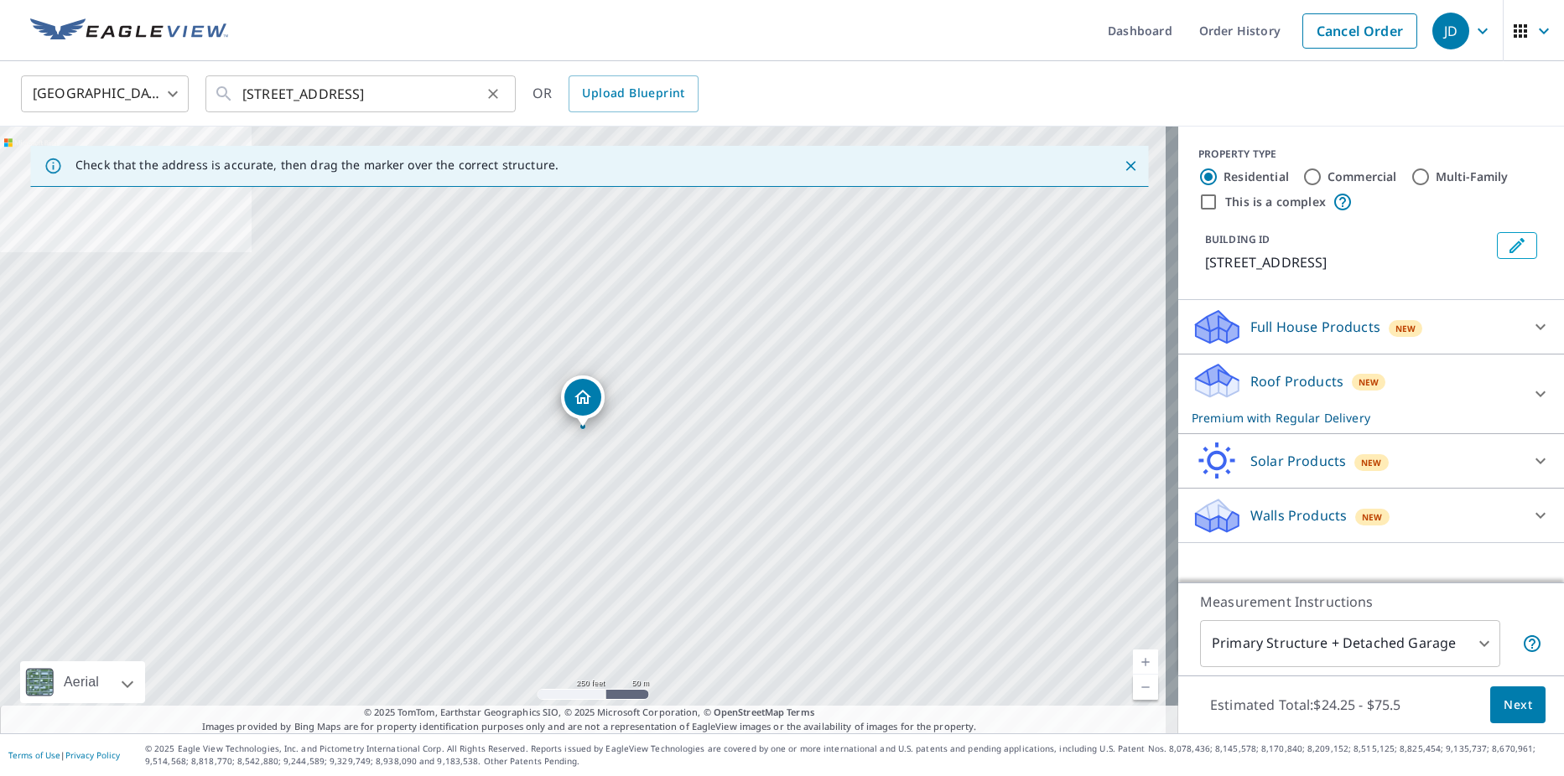
click at [492, 91] on icon "Clear" at bounding box center [493, 94] width 17 height 17
click at [284, 94] on input "text" at bounding box center [361, 93] width 239 height 47
paste input "[STREET_ADDRESS][PERSON_NAME]"
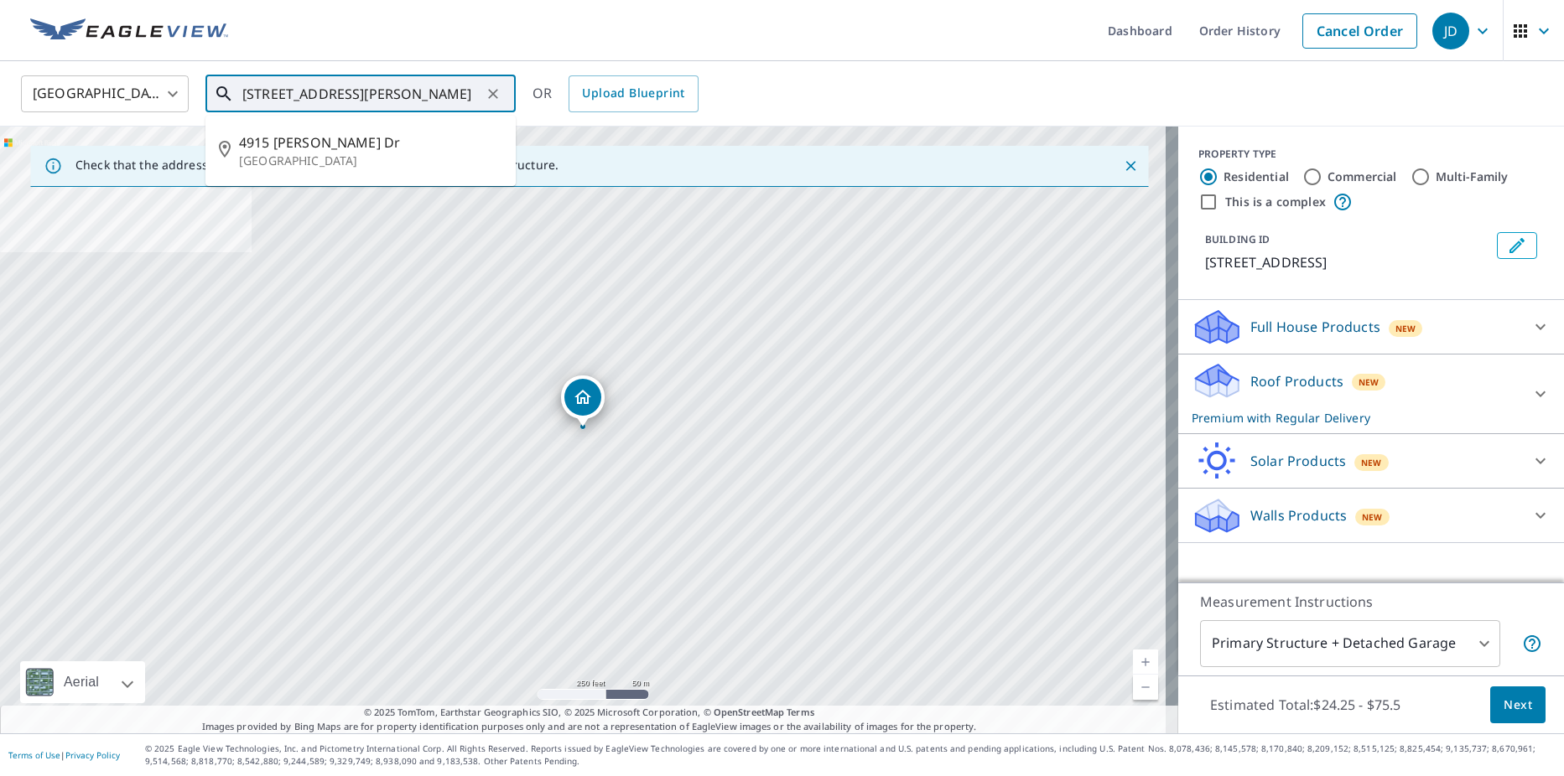
type input "[STREET_ADDRESS][PERSON_NAME]"
click at [1421, 375] on div "Roof Products New Premium with Regular Delivery" at bounding box center [1355, 393] width 329 height 65
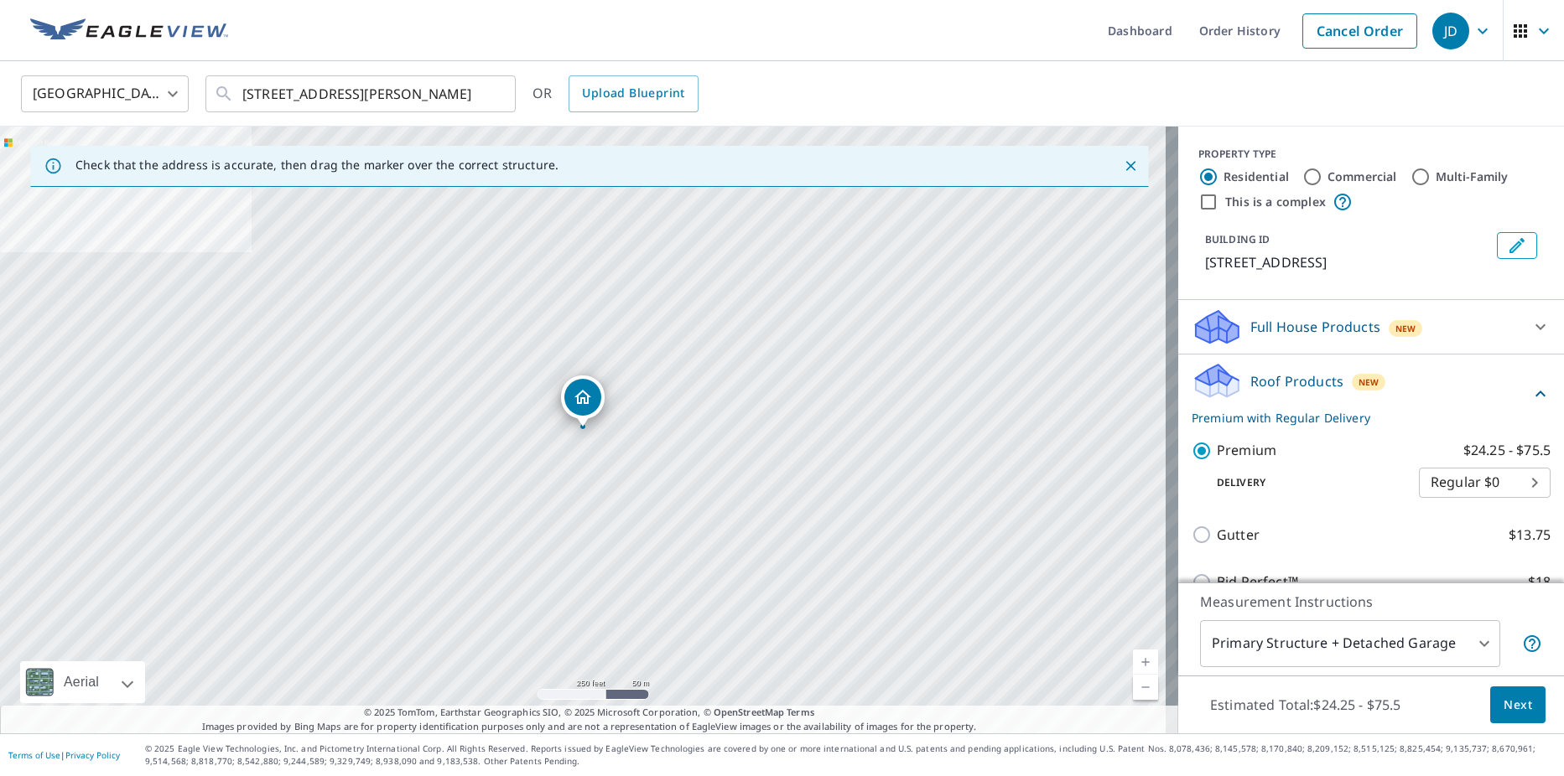
click at [1517, 707] on span "Next" at bounding box center [1517, 705] width 29 height 21
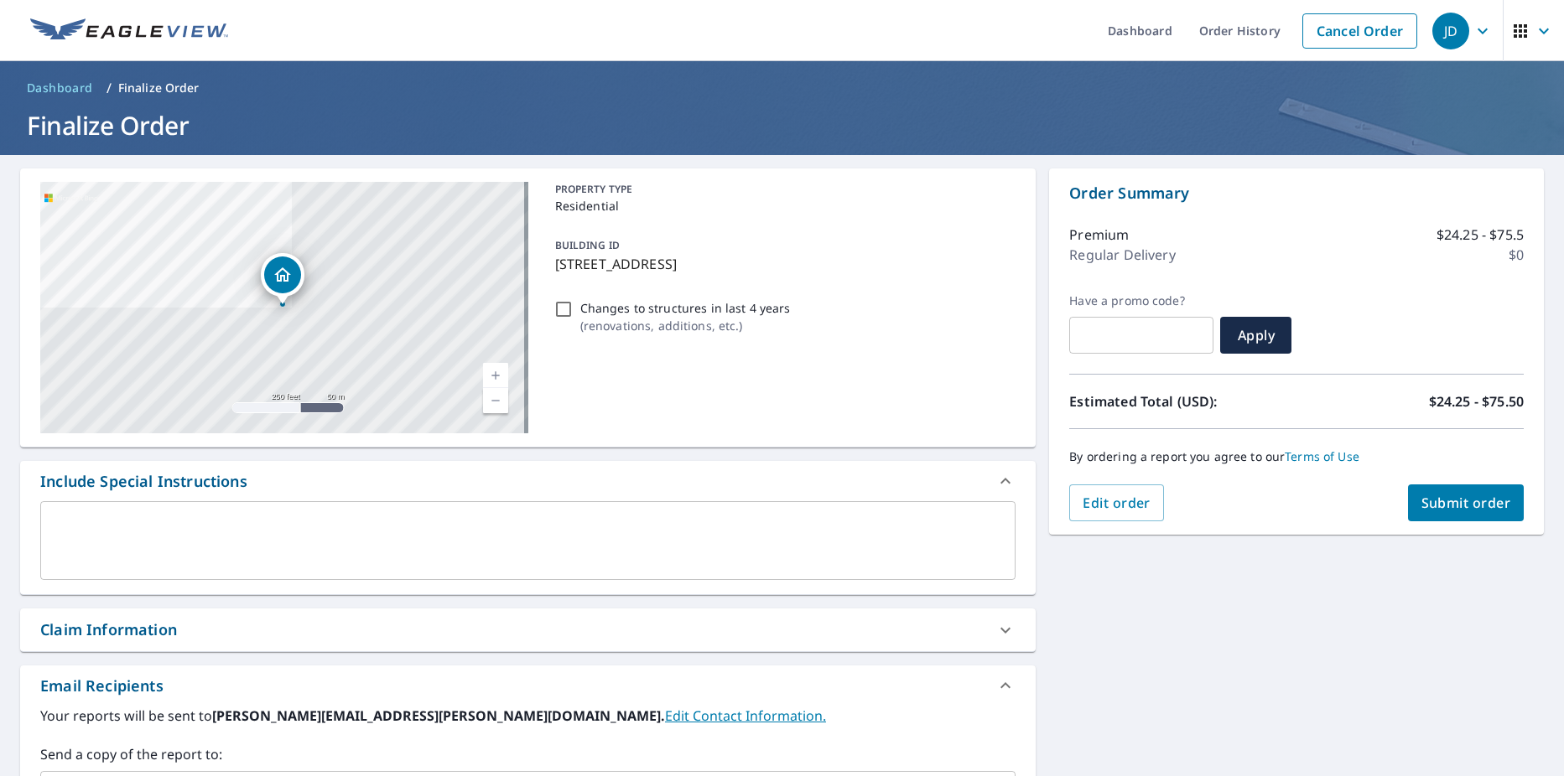
click at [1448, 501] on span "Submit order" at bounding box center [1466, 503] width 90 height 18
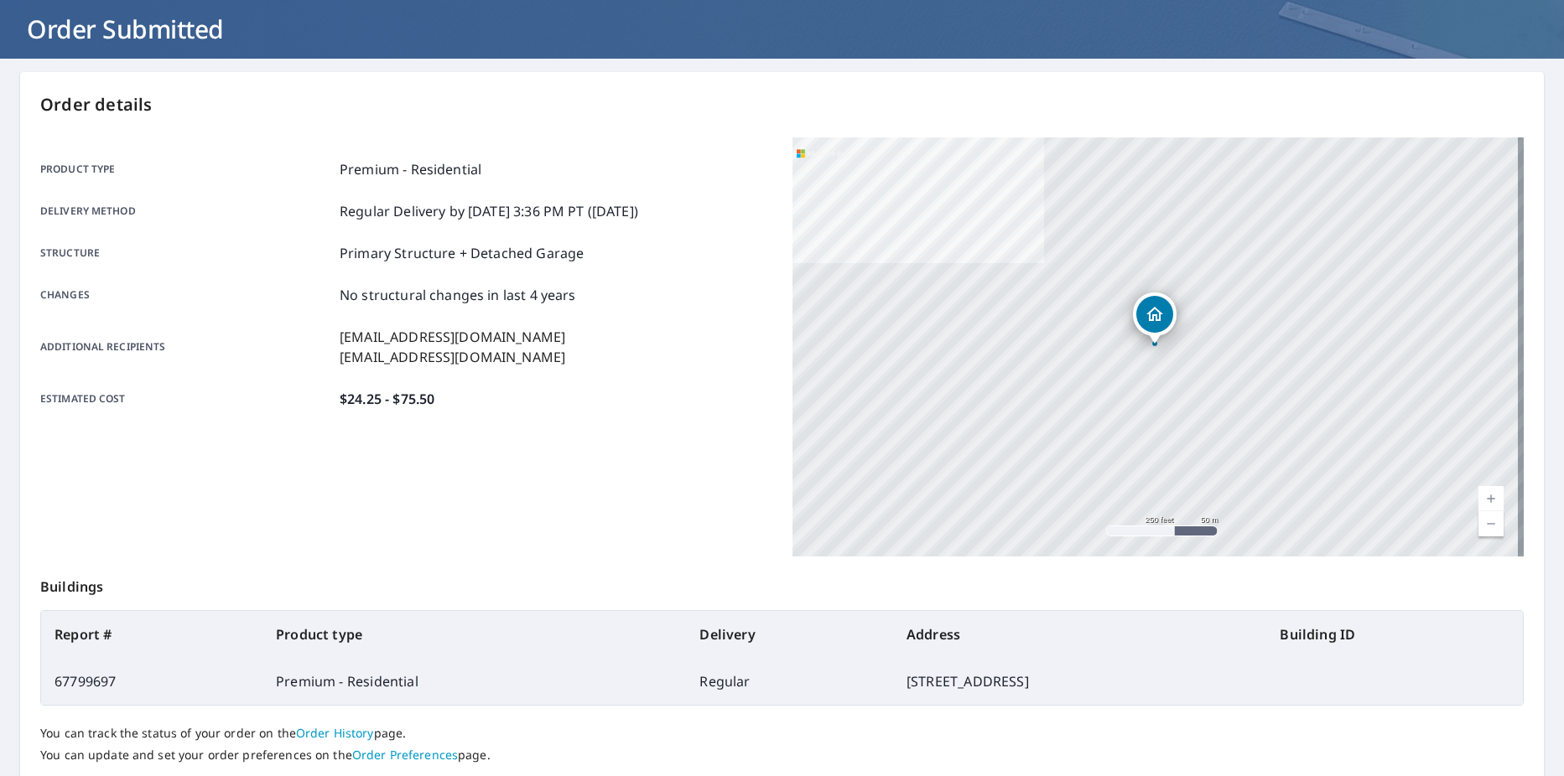
scroll to position [210, 0]
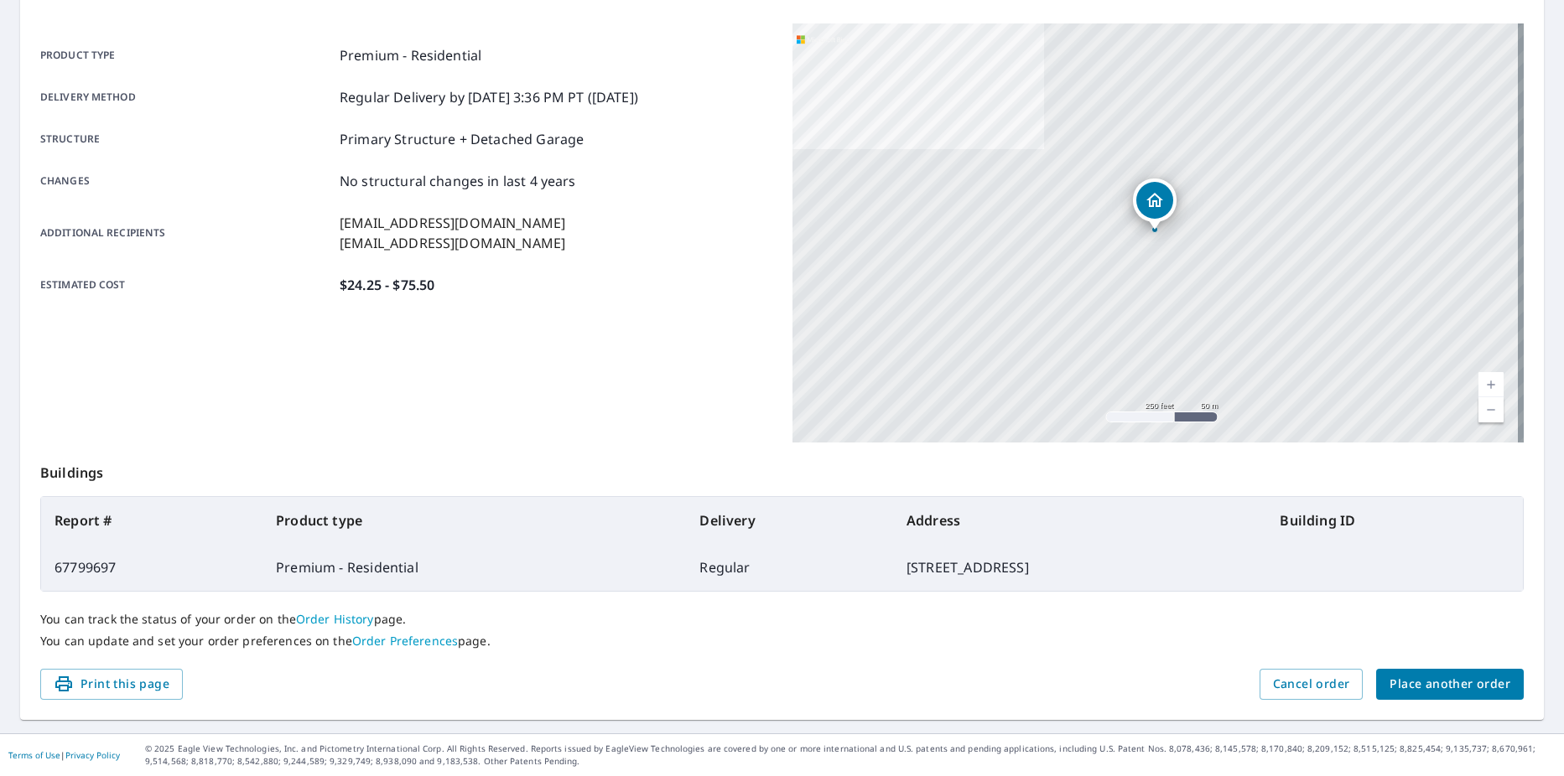
click at [1423, 678] on span "Place another order" at bounding box center [1449, 684] width 121 height 21
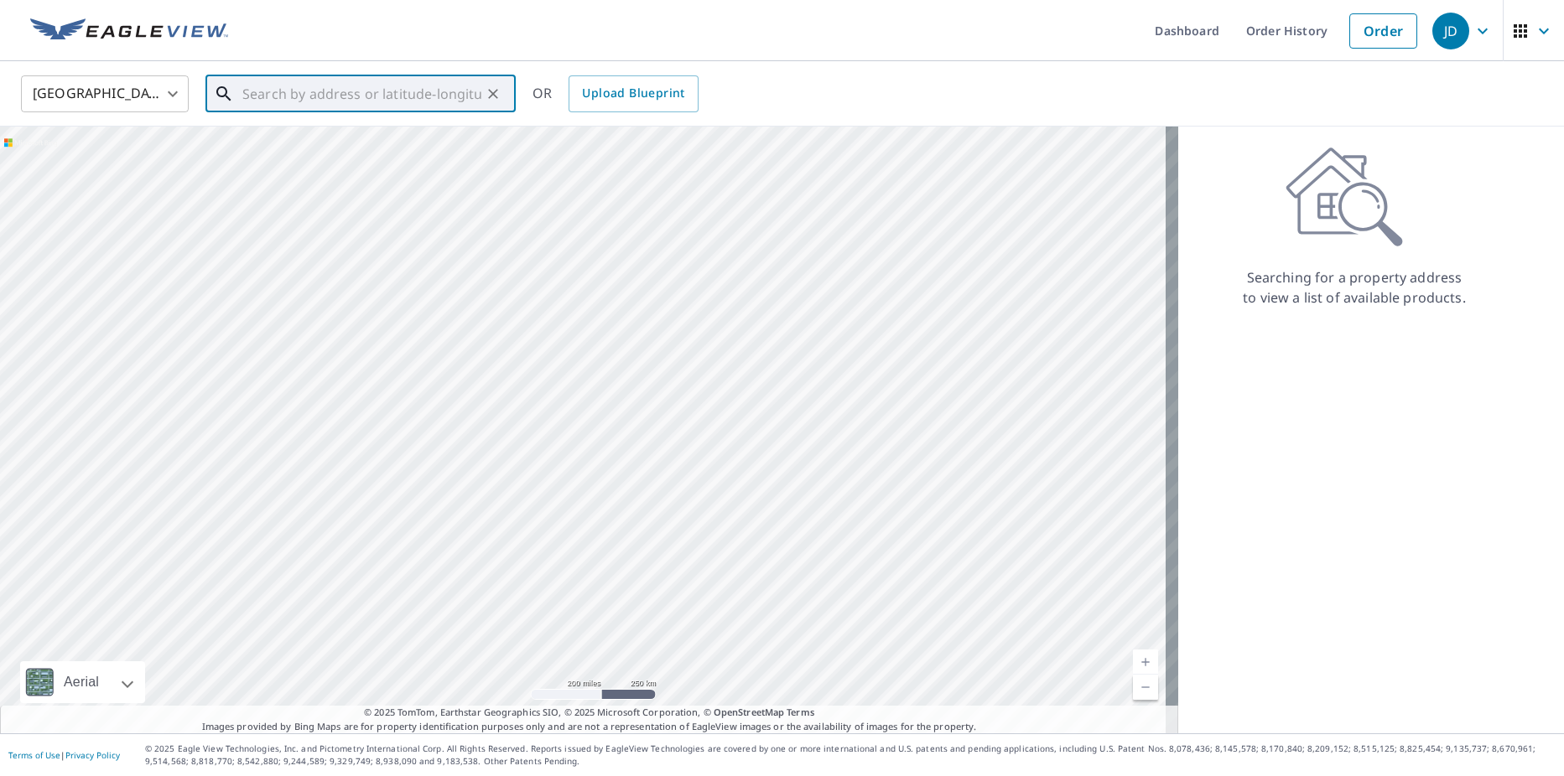
click at [403, 110] on input "text" at bounding box center [361, 93] width 239 height 47
paste input "[STREET_ADDRESS]"
click at [428, 154] on p "[GEOGRAPHIC_DATA]" at bounding box center [370, 161] width 263 height 17
type input "[STREET_ADDRESS]"
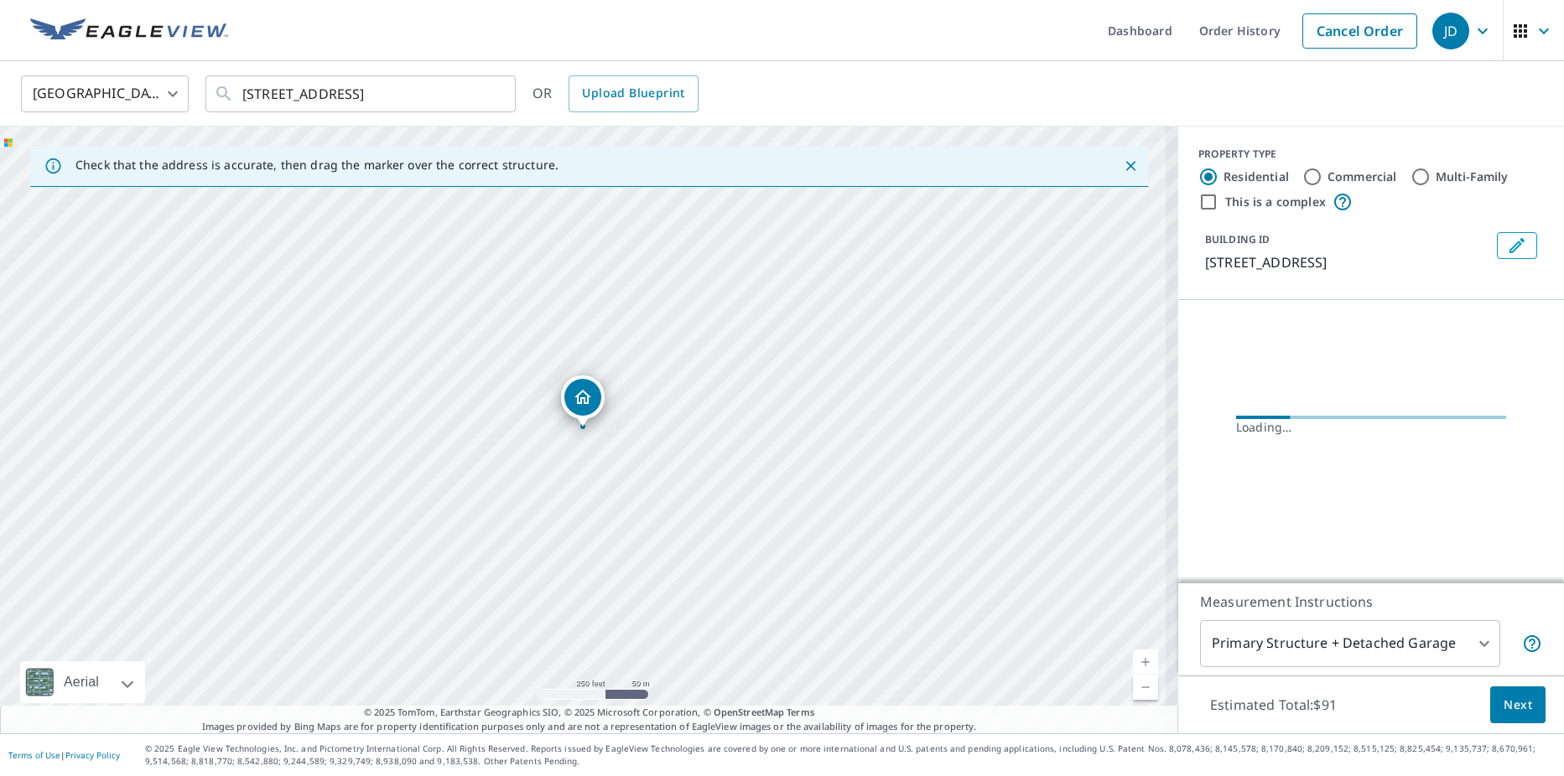
scroll to position [0, 0]
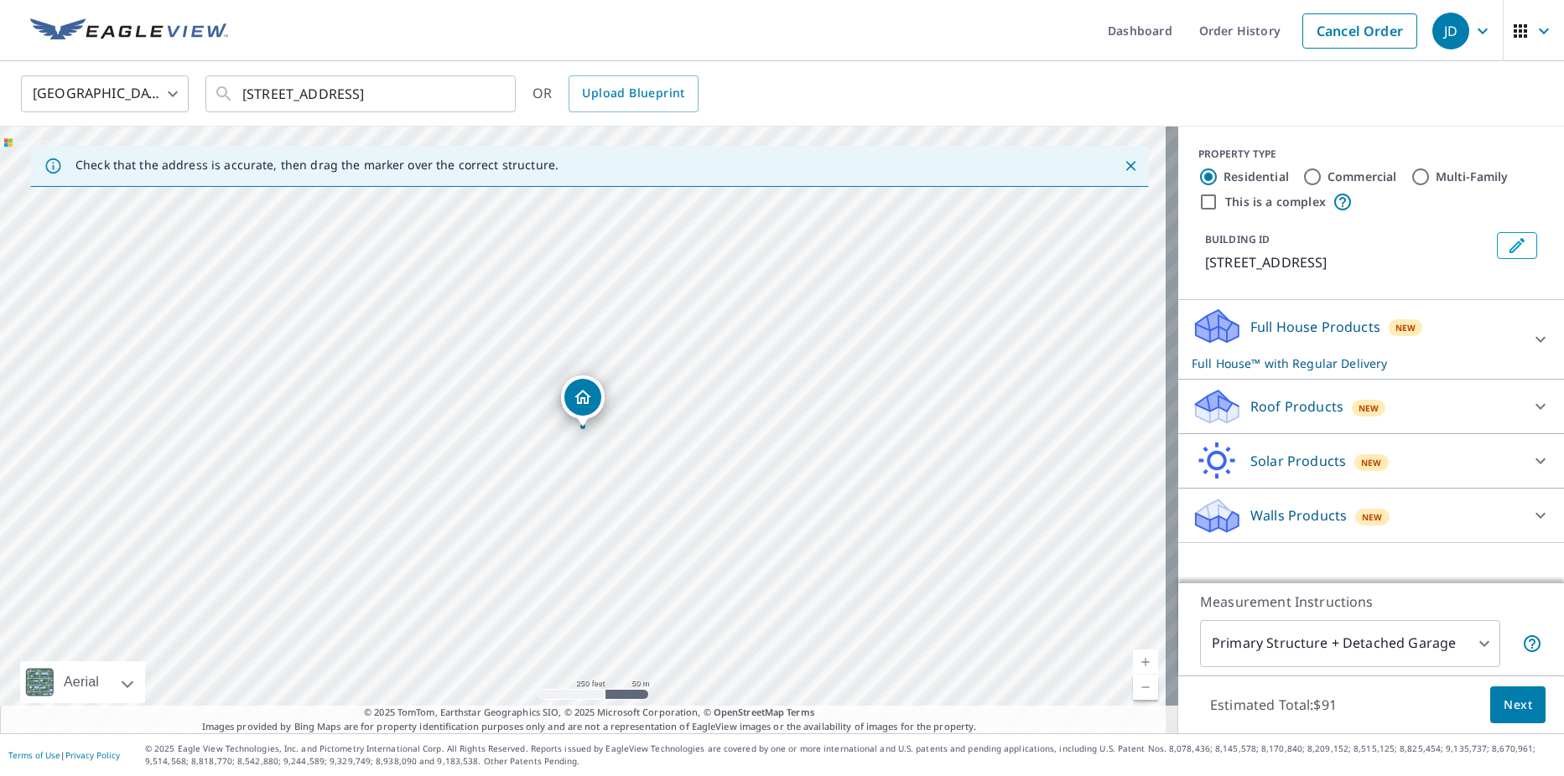
click at [1454, 418] on div "Roof Products New" at bounding box center [1355, 406] width 329 height 39
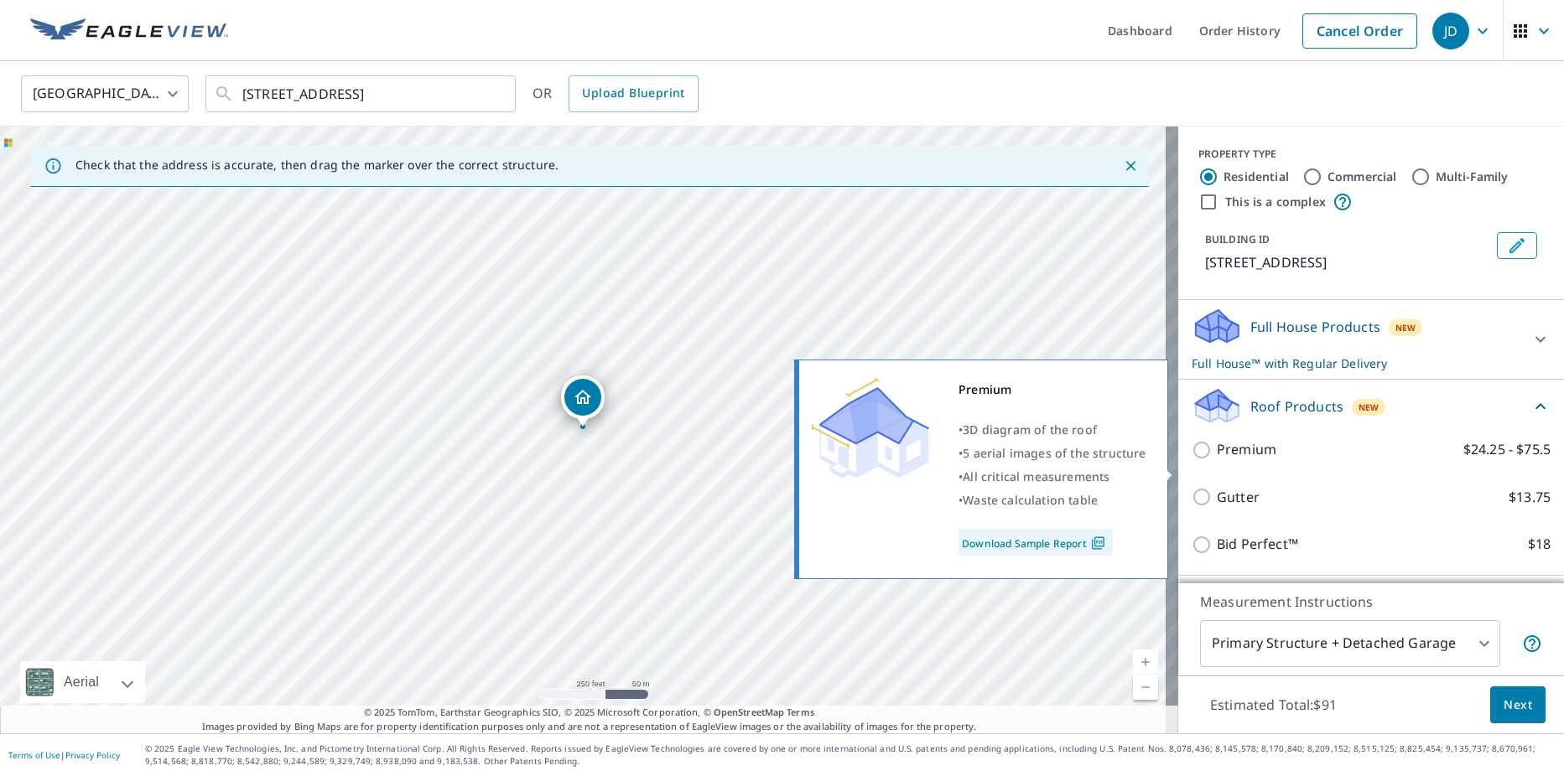
click at [1219, 460] on p "Premium" at bounding box center [1246, 449] width 60 height 21
click at [1216, 460] on input "Premium $24.25 - $75.5" at bounding box center [1203, 450] width 25 height 20
checkbox input "true"
checkbox input "false"
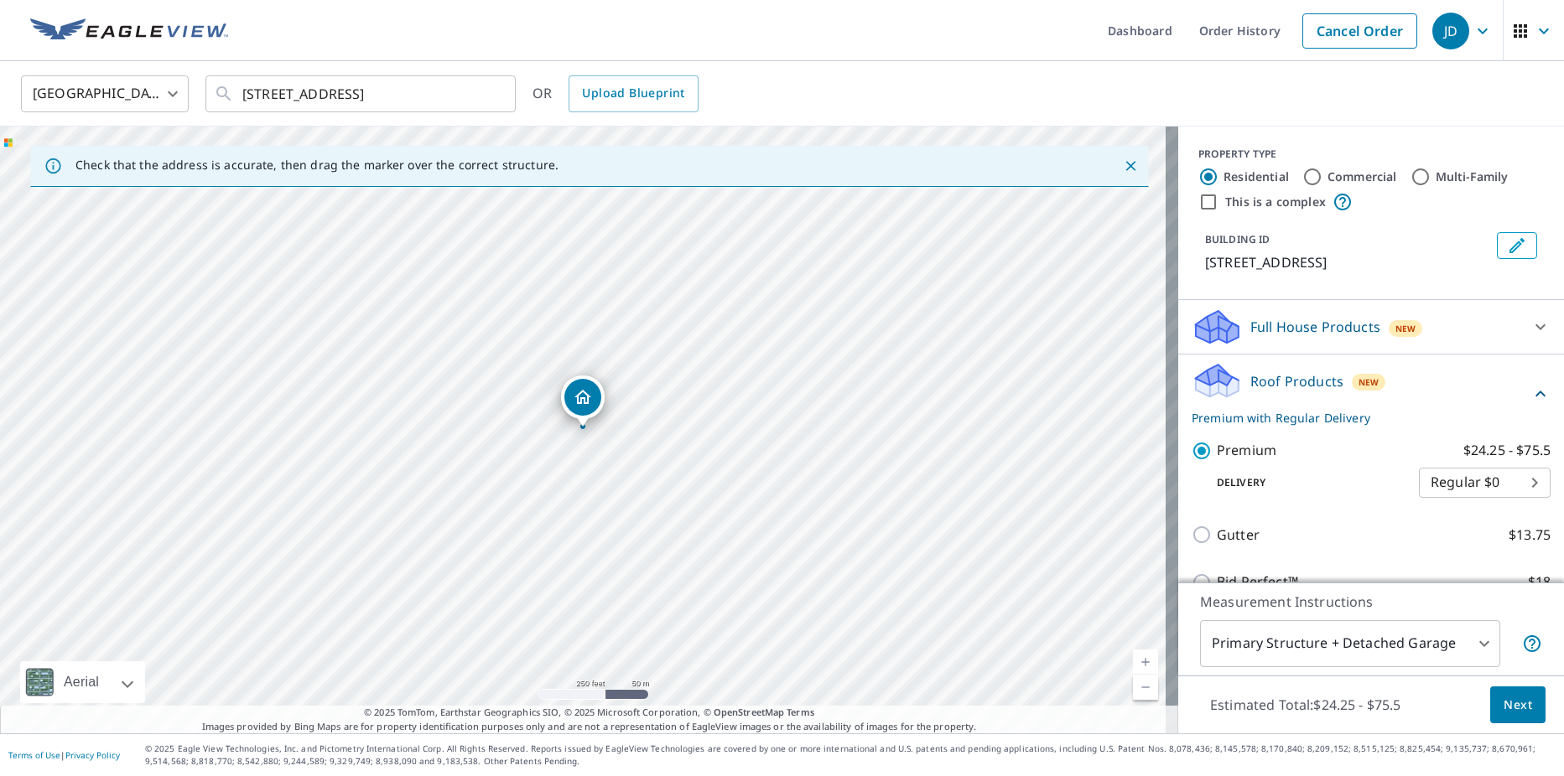
click at [1515, 700] on span "Next" at bounding box center [1517, 705] width 29 height 21
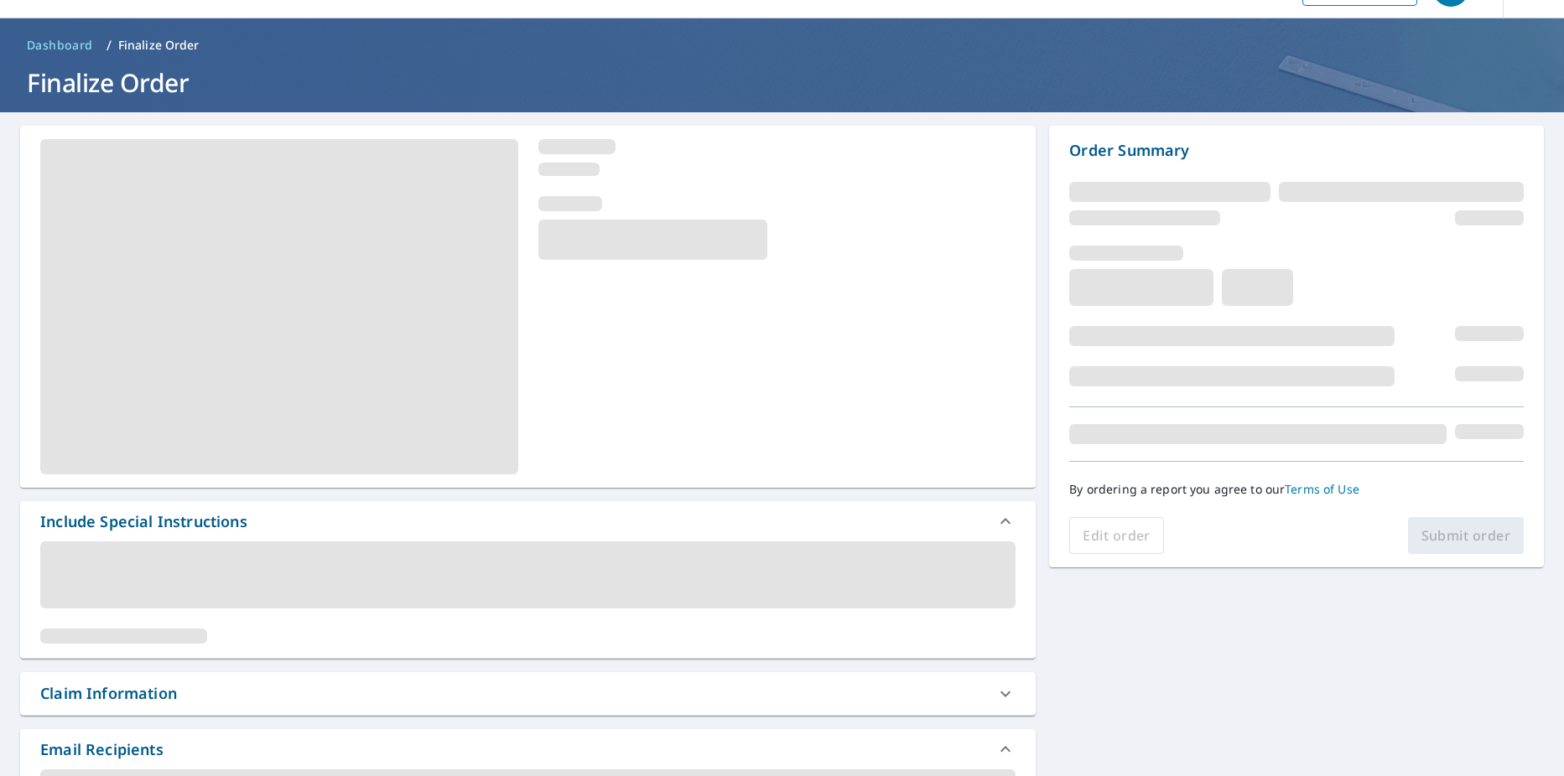
scroll to position [84, 0]
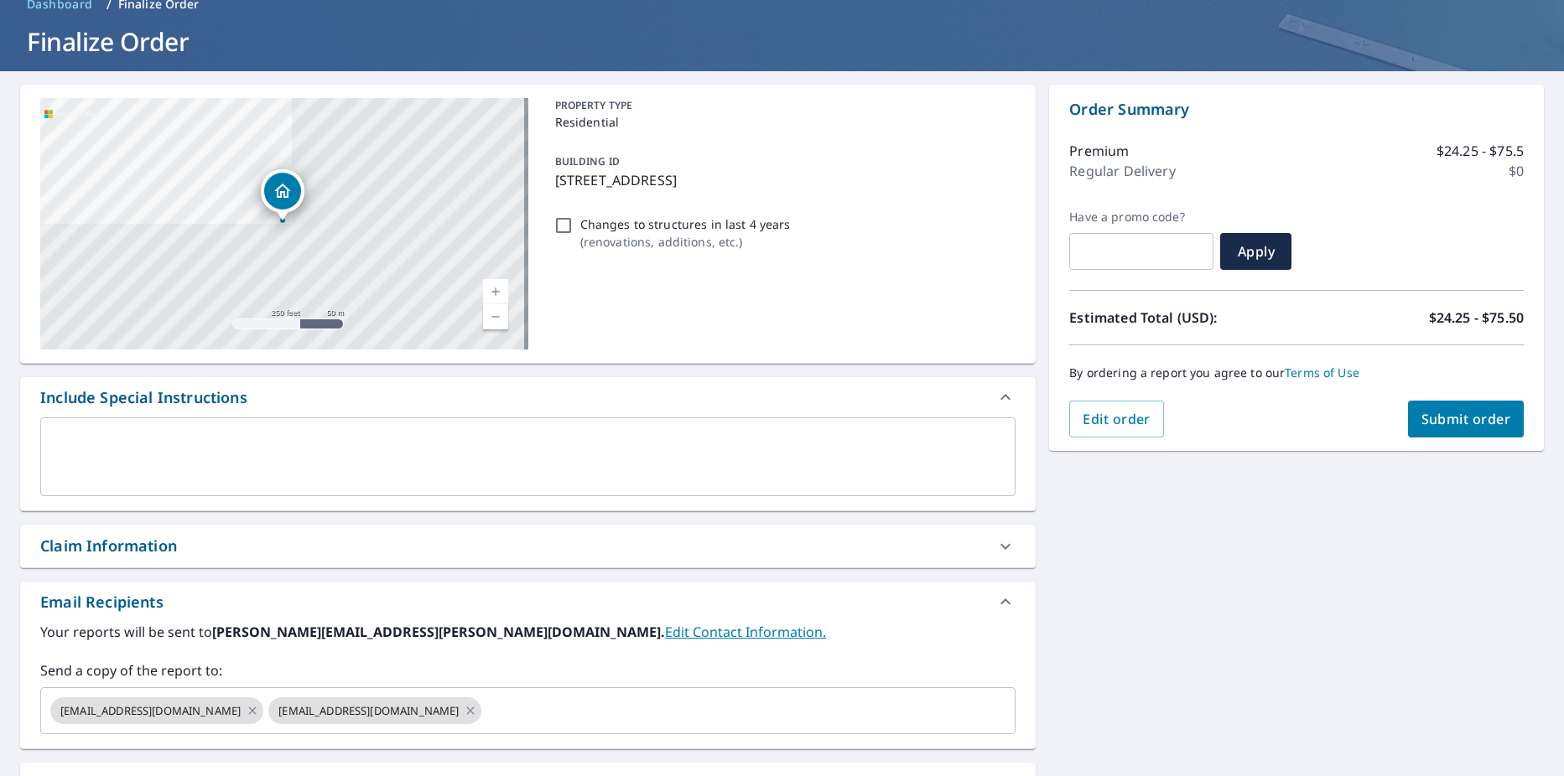
click at [1448, 424] on span "Submit order" at bounding box center [1466, 419] width 90 height 18
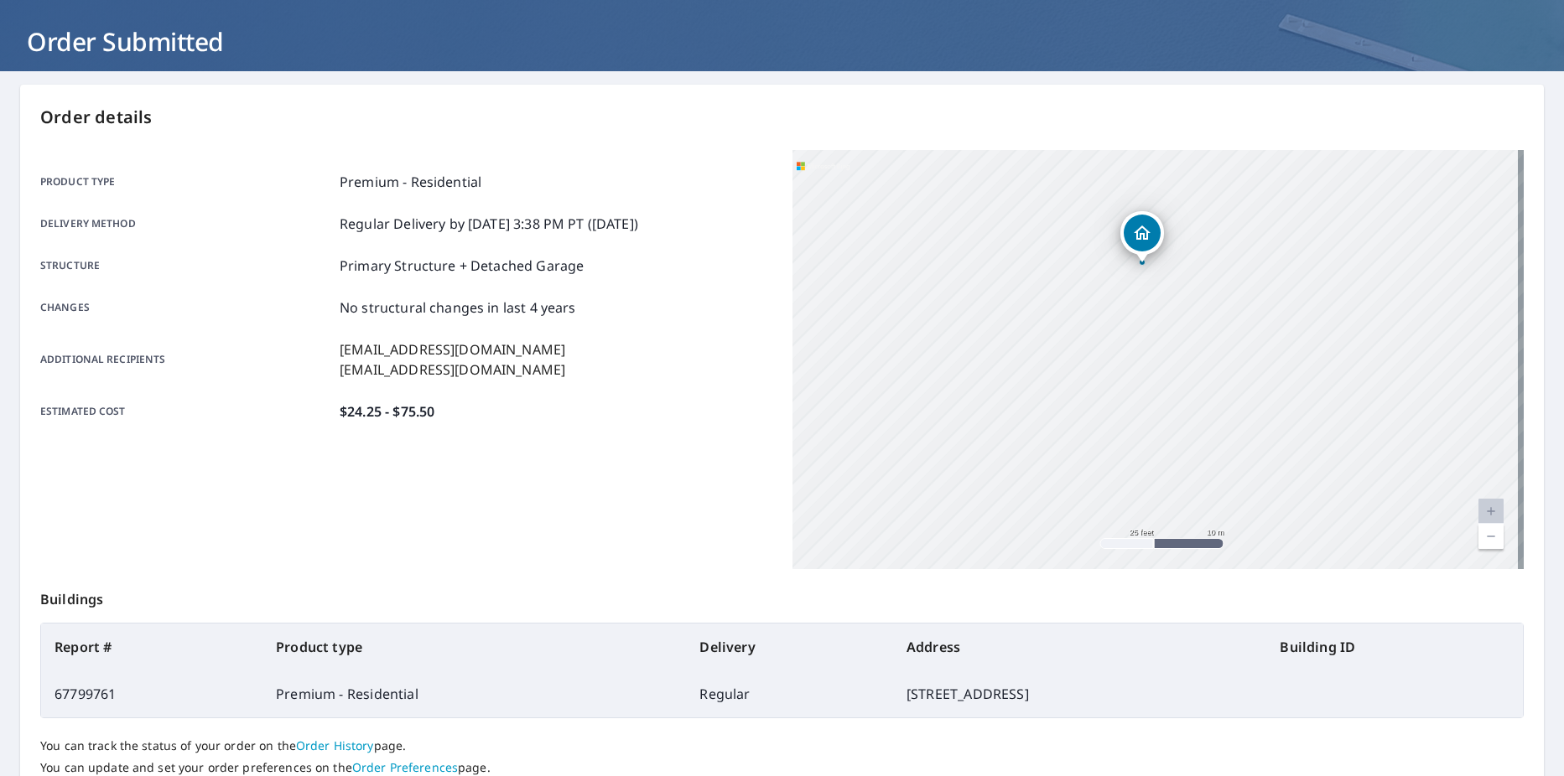
drag, startPoint x: 1111, startPoint y: 315, endPoint x: 1118, endPoint y: 376, distance: 60.7
click at [1120, 371] on div "[STREET_ADDRESS]" at bounding box center [1158, 359] width 732 height 419
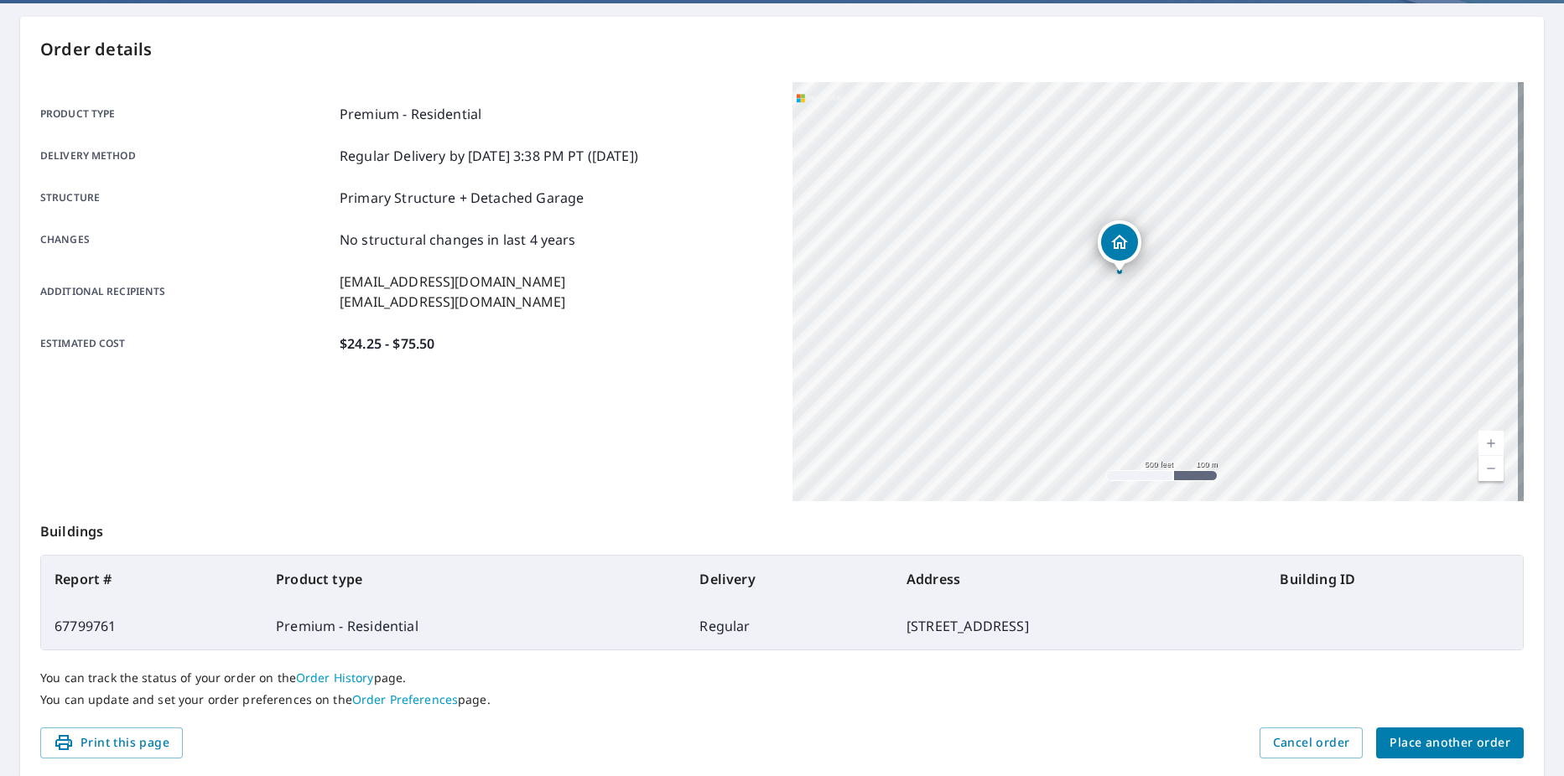
scroll to position [210, 0]
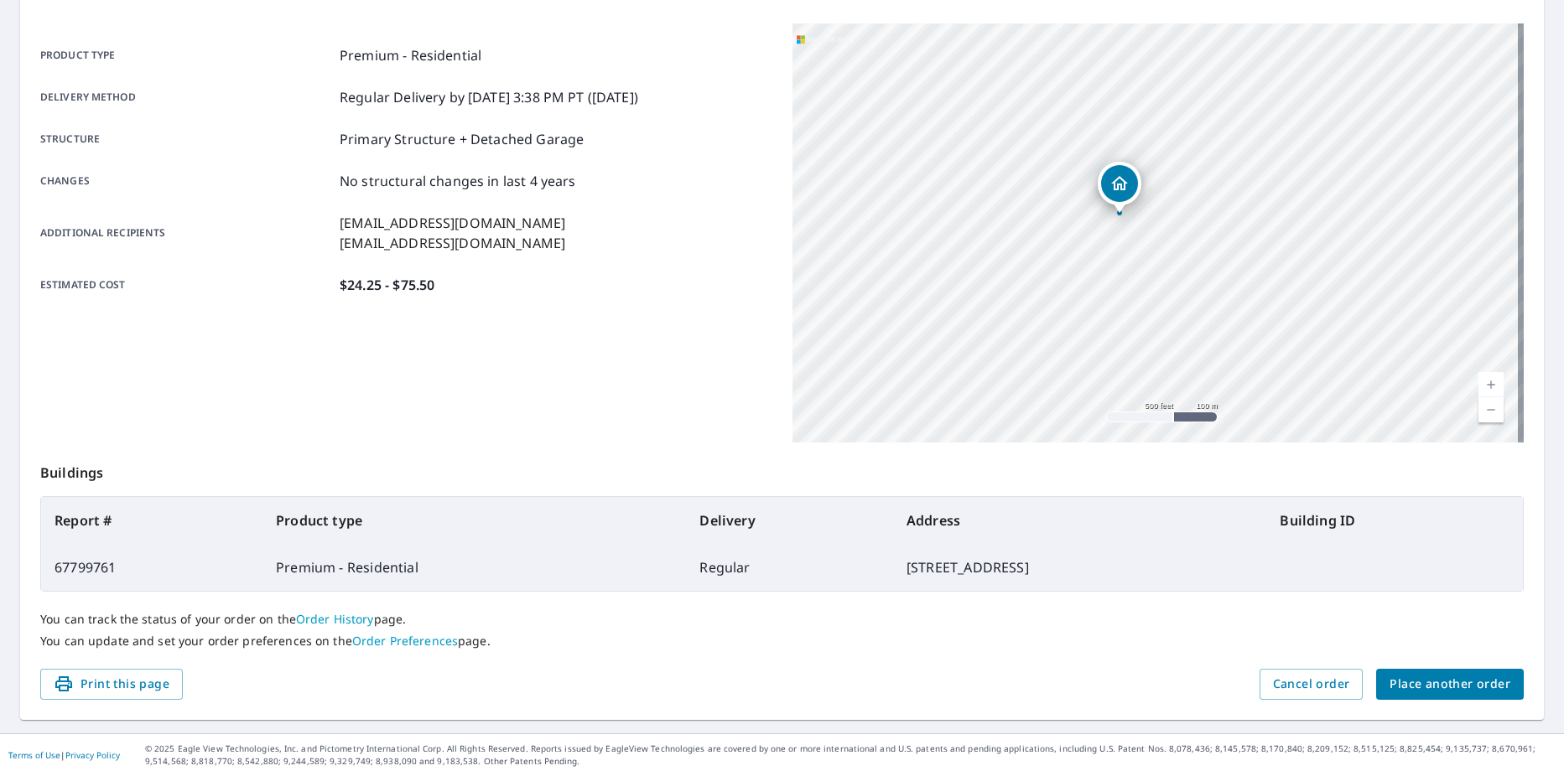
click at [1455, 683] on span "Place another order" at bounding box center [1449, 684] width 121 height 21
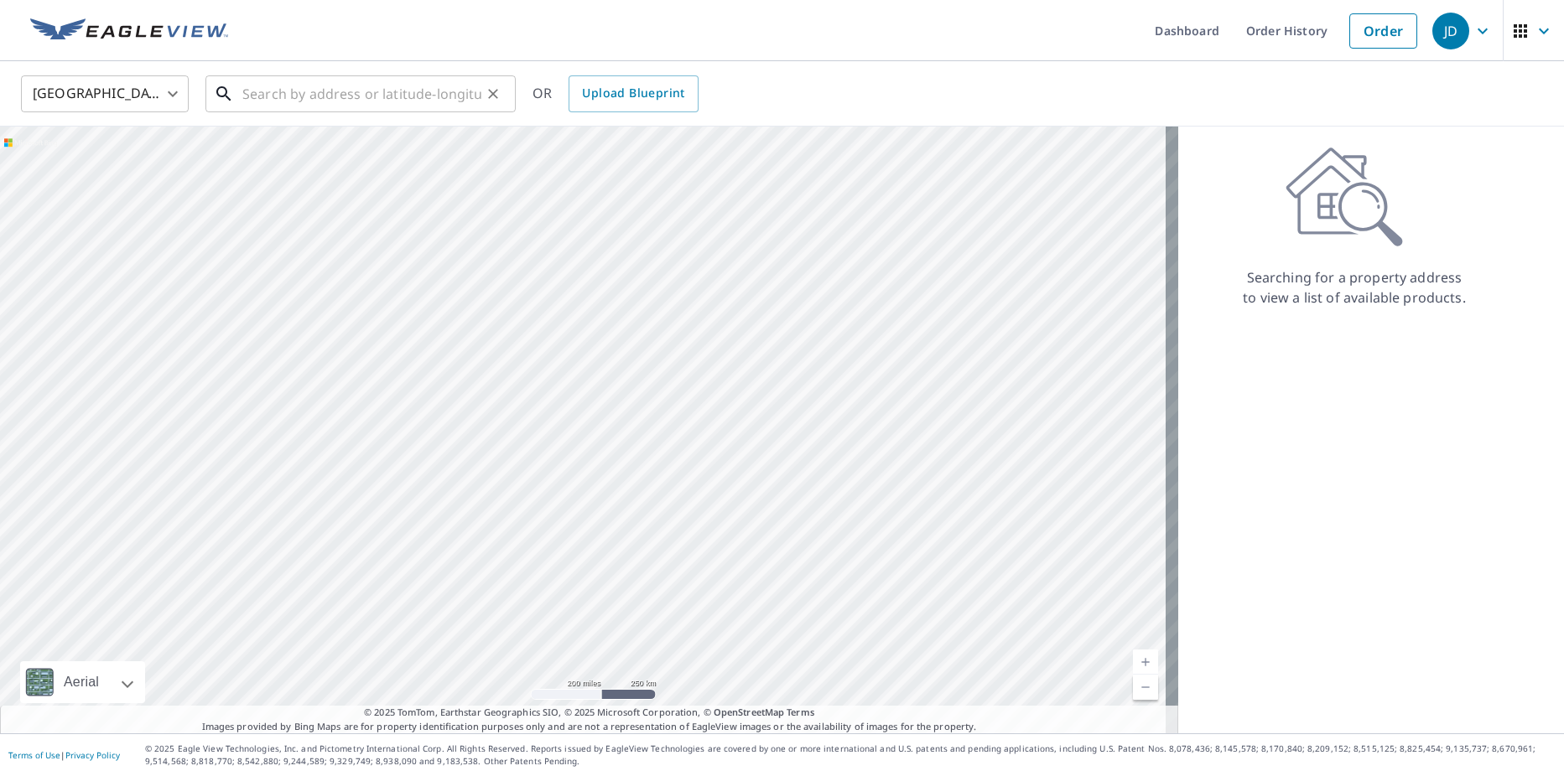
click at [362, 108] on input "text" at bounding box center [361, 93] width 239 height 47
paste input "[STREET_ADDRESS][PERSON_NAME]"
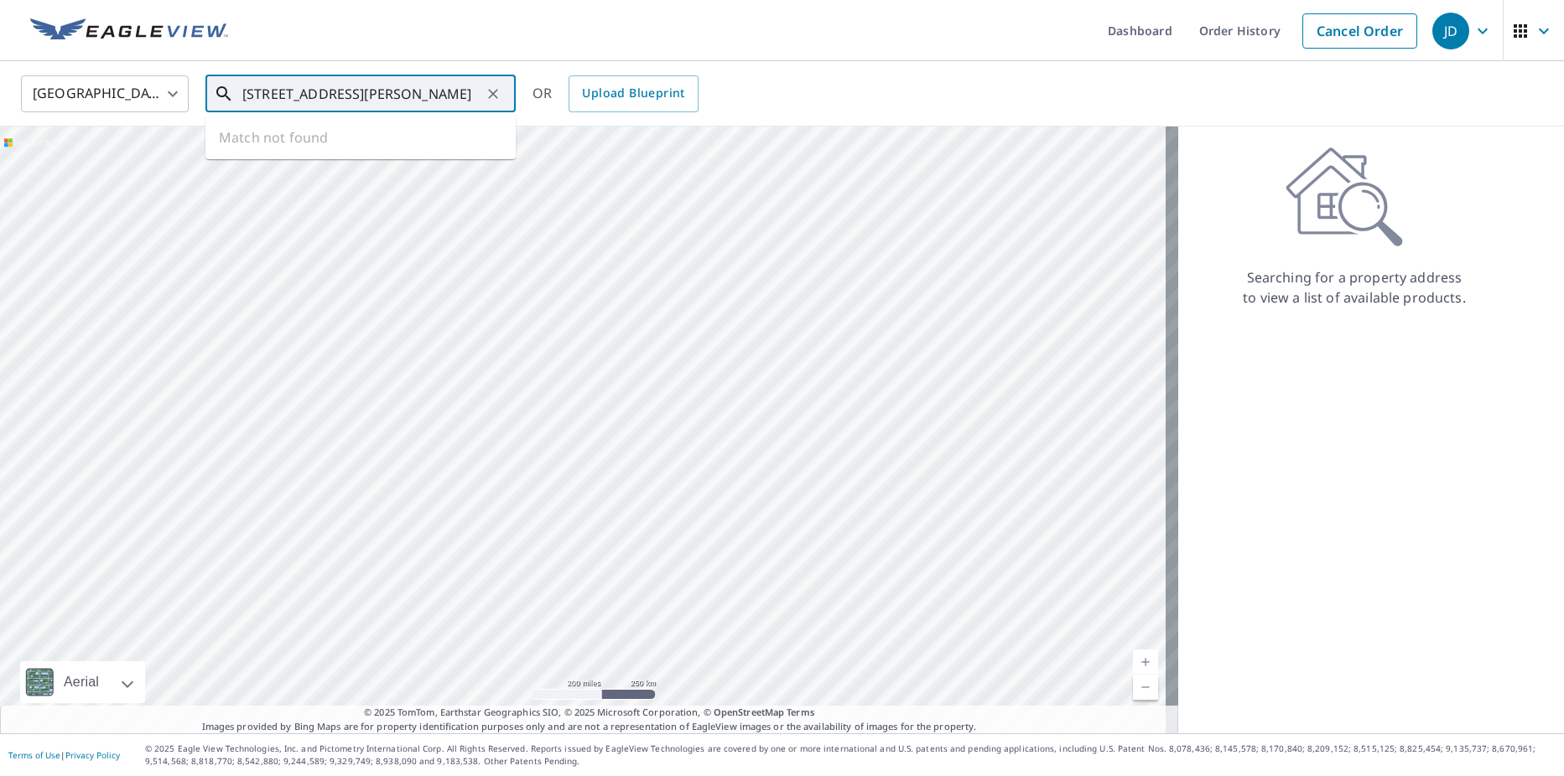
scroll to position [0, 43]
type input "[STREET_ADDRESS][PERSON_NAME]"
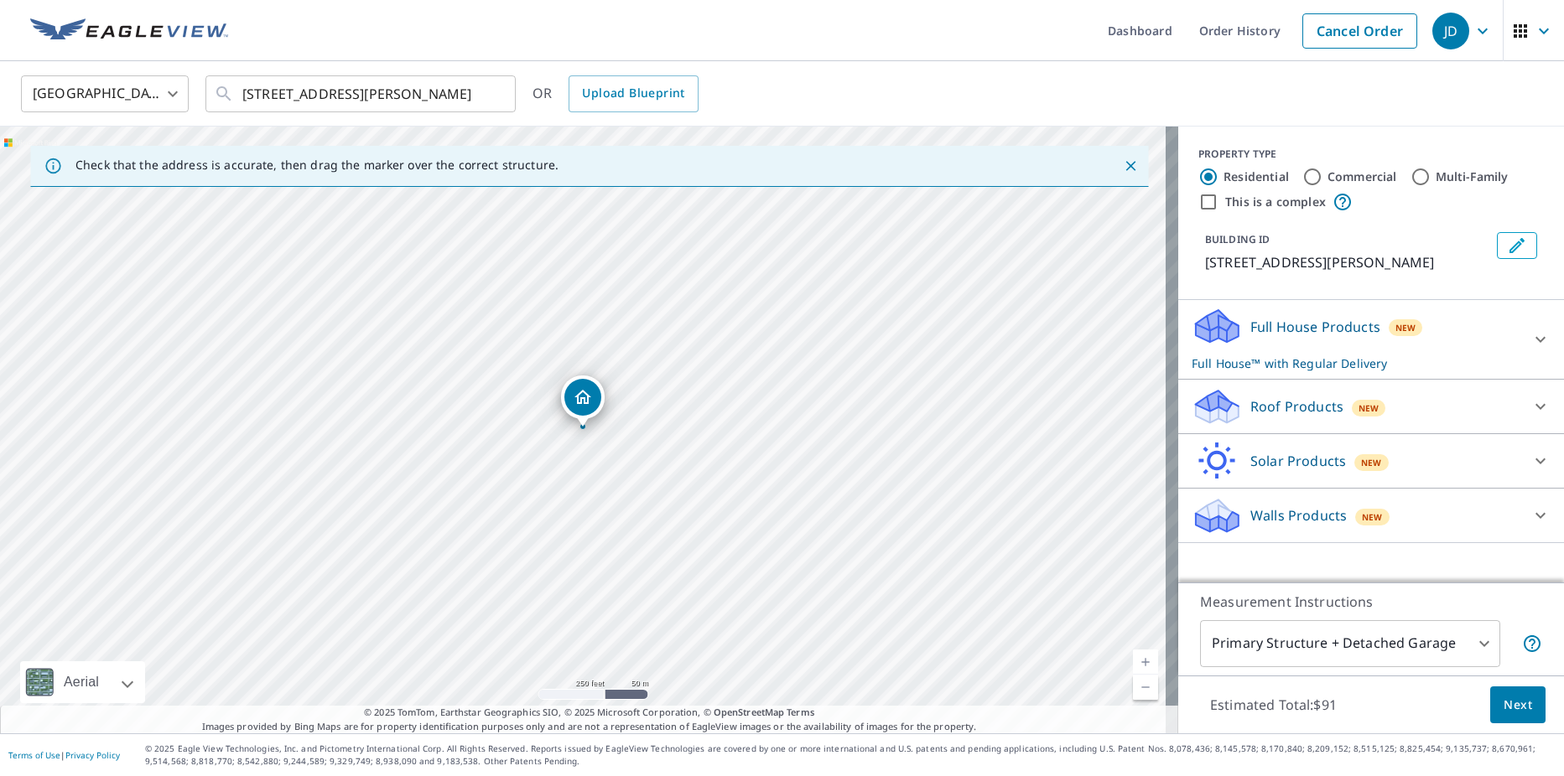
click at [1392, 401] on div "Roof Products New" at bounding box center [1355, 406] width 329 height 39
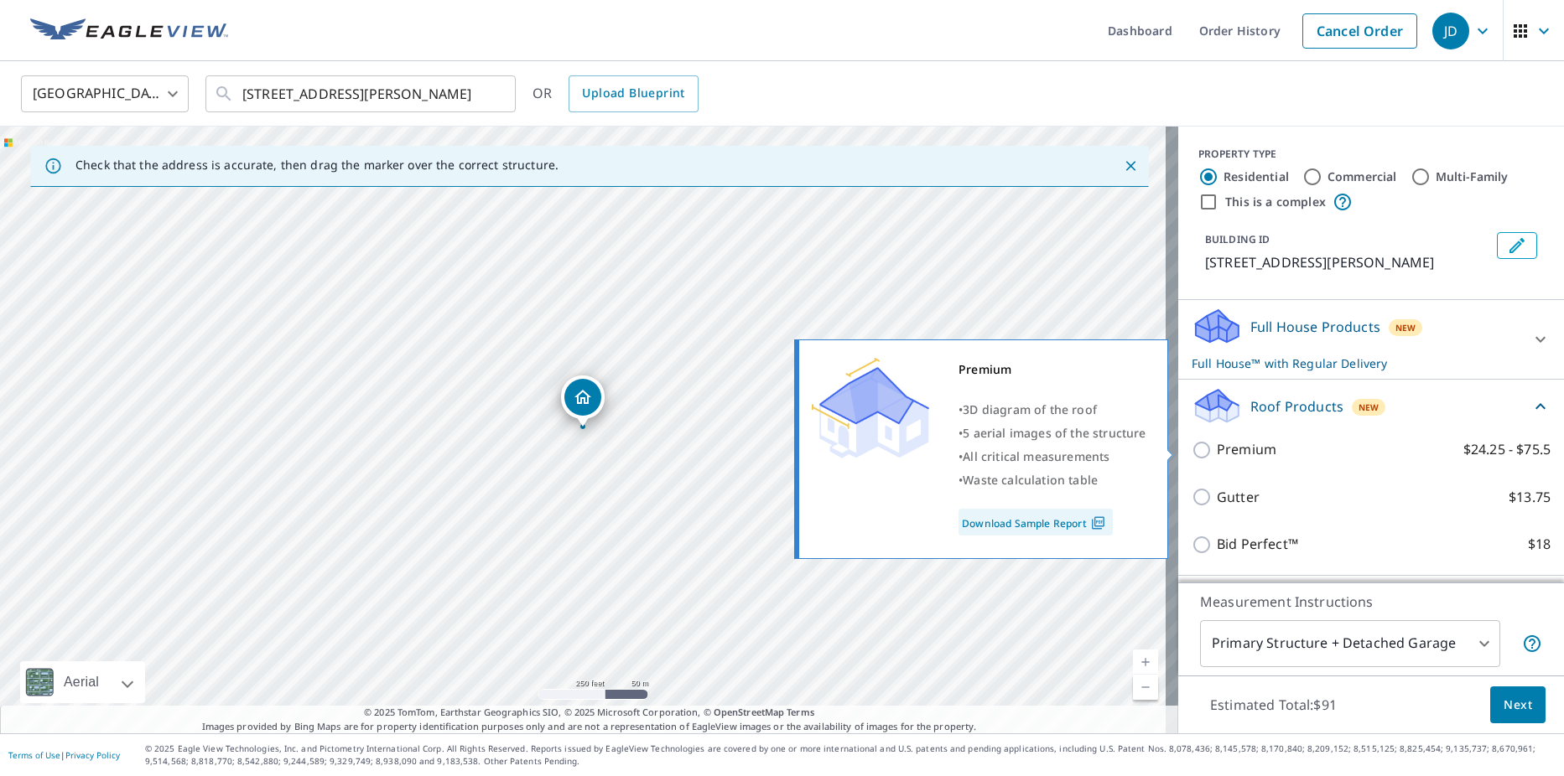
click at [1295, 448] on label "Premium $24.25 - $75.5" at bounding box center [1383, 449] width 334 height 21
click at [1216, 448] on input "Premium $24.25 - $75.5" at bounding box center [1203, 450] width 25 height 20
checkbox input "true"
checkbox input "false"
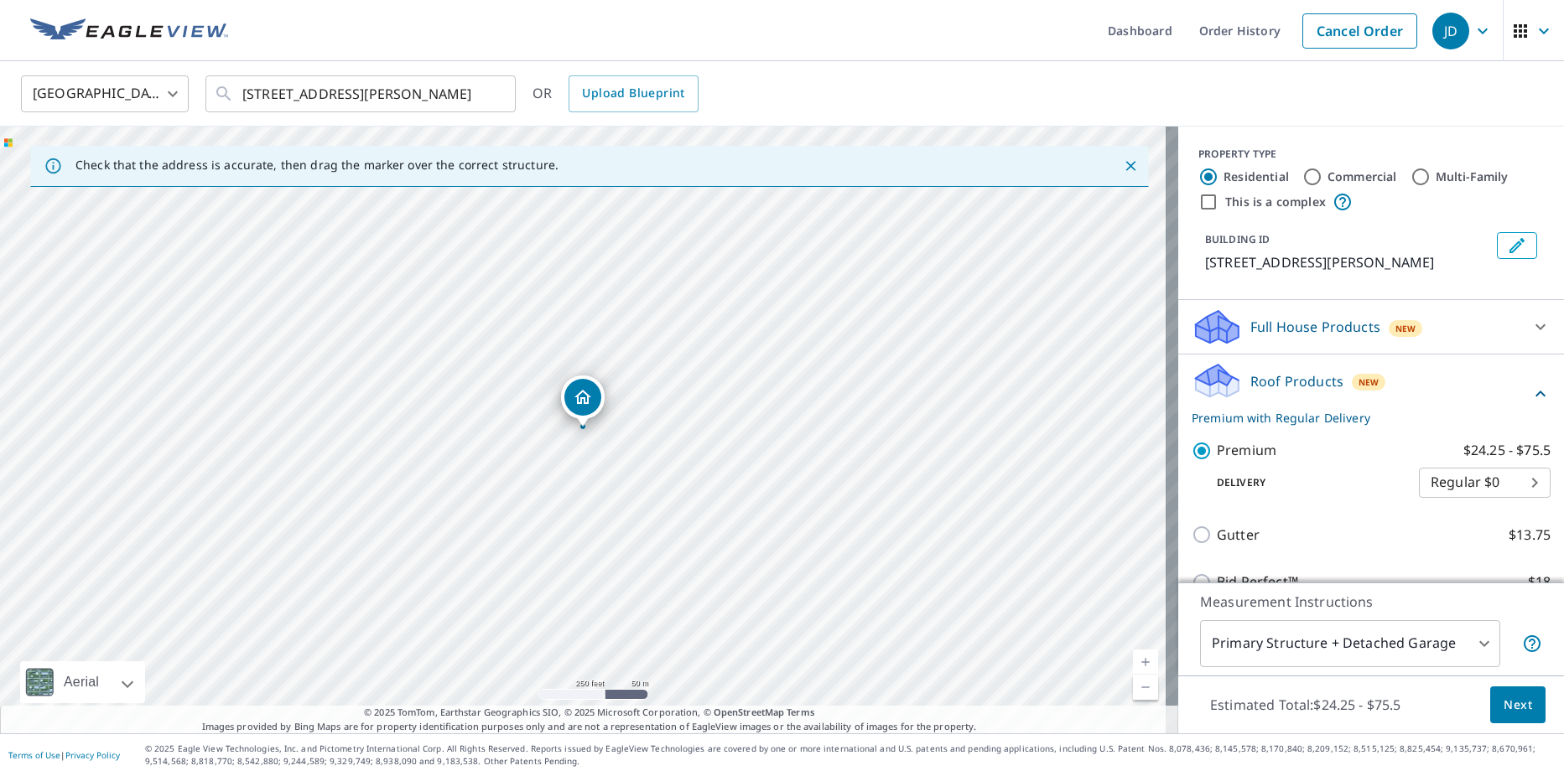
click at [1503, 700] on span "Next" at bounding box center [1517, 705] width 29 height 21
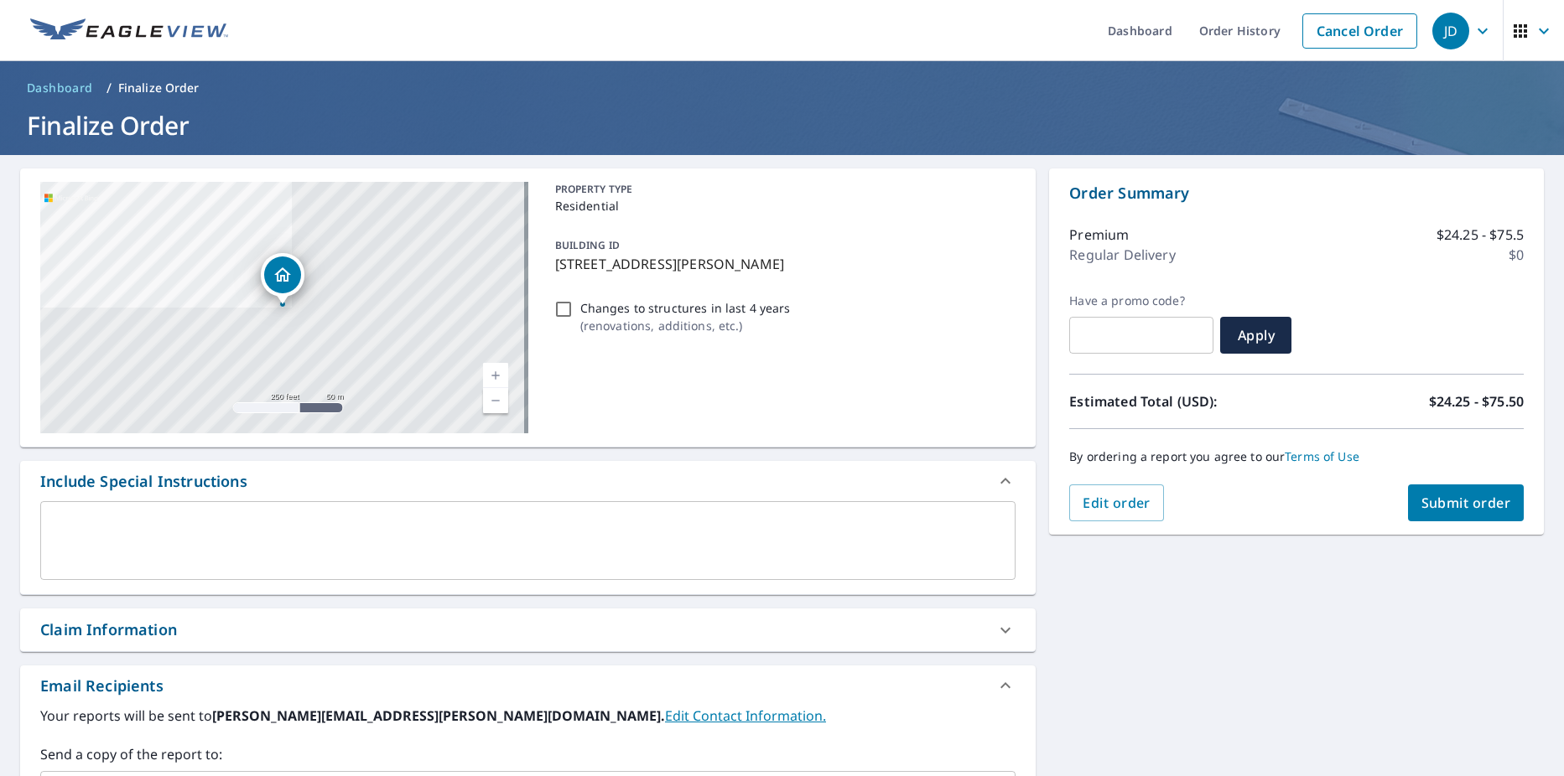
click at [1442, 495] on button "Submit order" at bounding box center [1466, 503] width 117 height 37
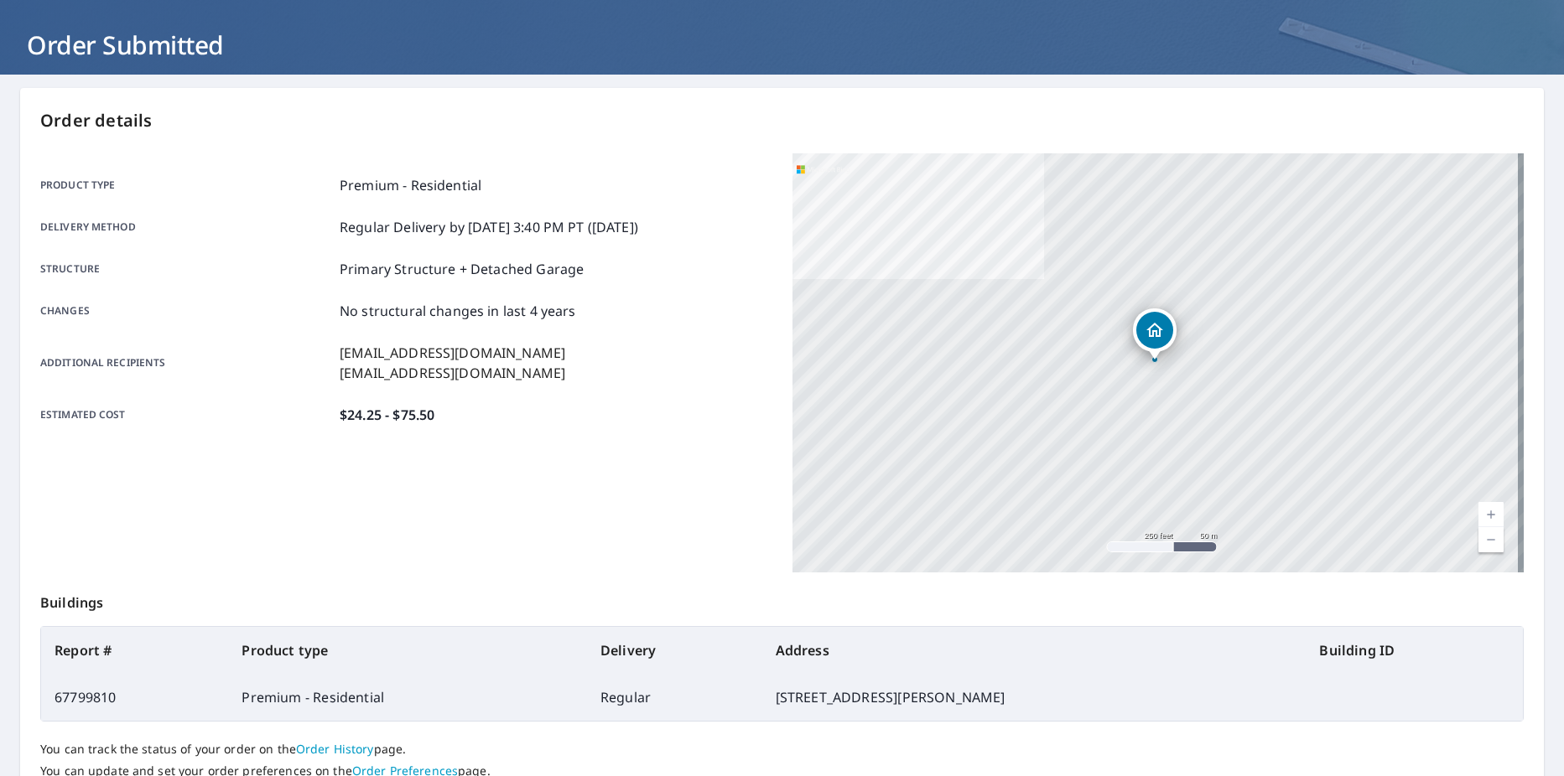
scroll to position [210, 0]
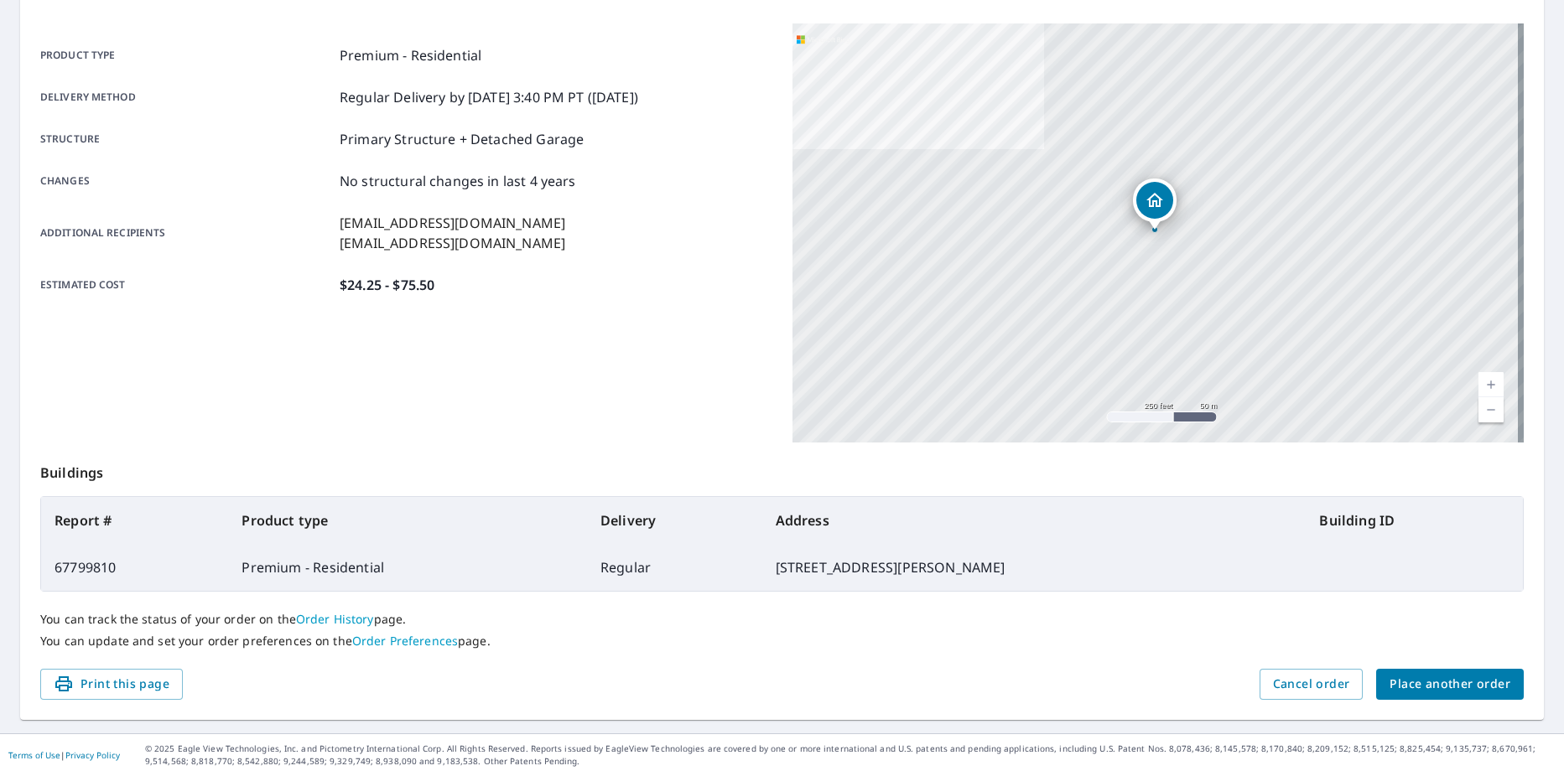
click at [1424, 681] on span "Place another order" at bounding box center [1449, 684] width 121 height 21
